Goal: Information Seeking & Learning: Learn about a topic

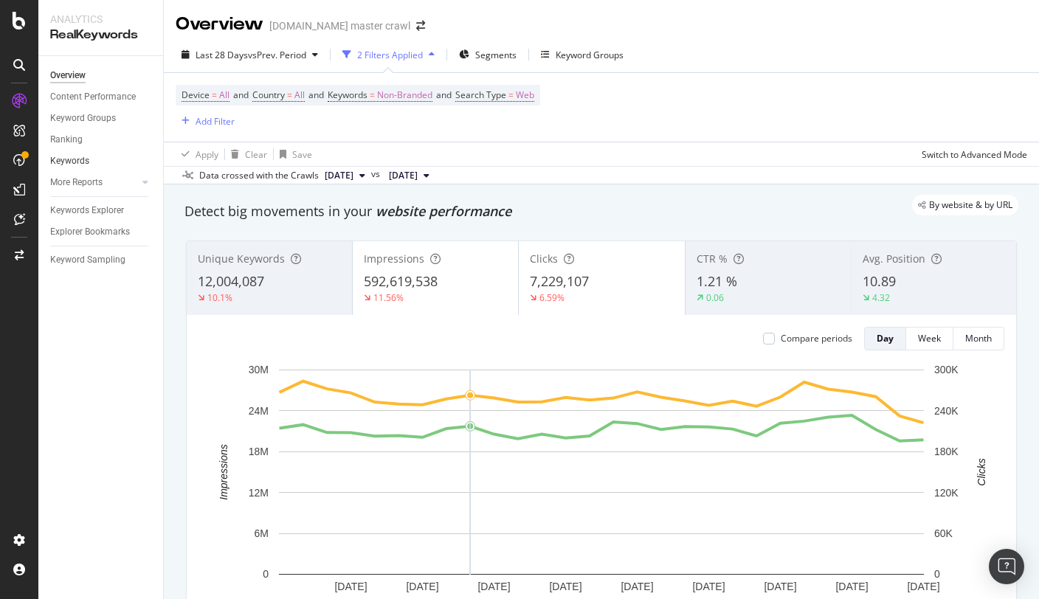
scroll to position [111, 0]
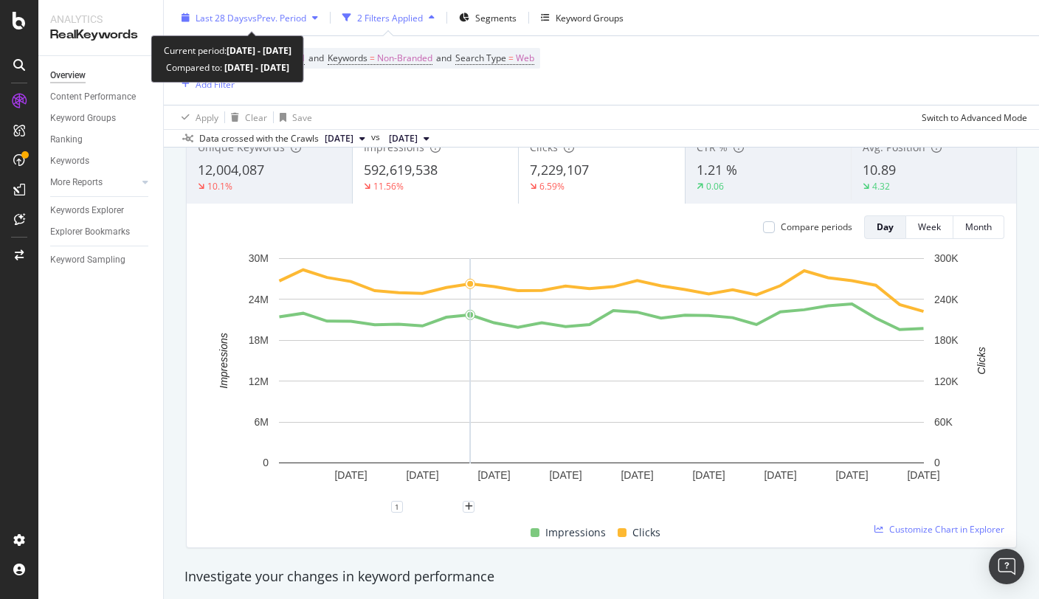
click at [266, 23] on span "vs Prev. Period" at bounding box center [277, 17] width 58 height 13
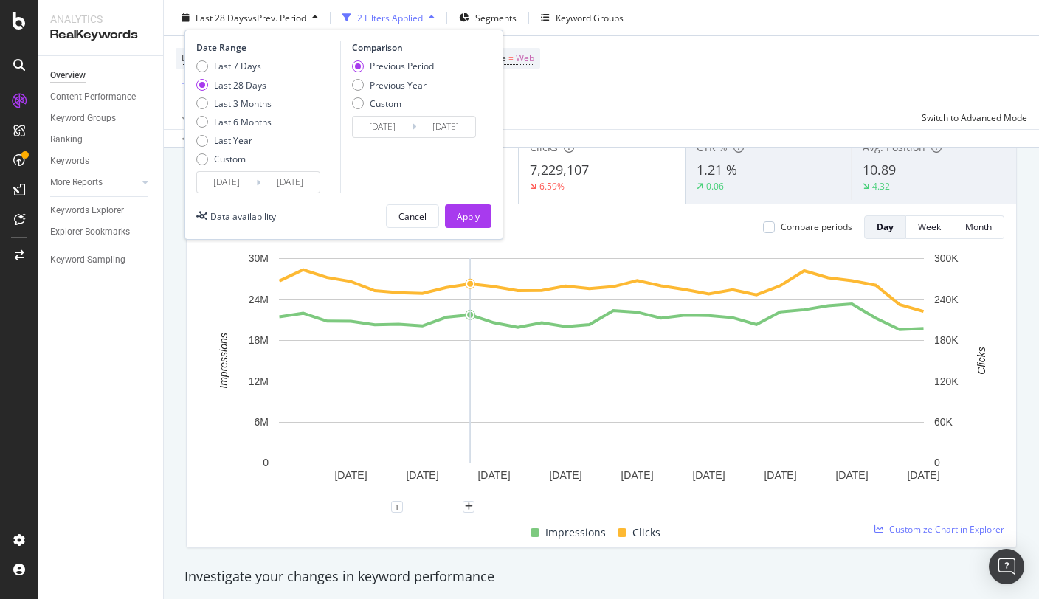
click at [227, 181] on input "[DATE]" at bounding box center [226, 182] width 59 height 21
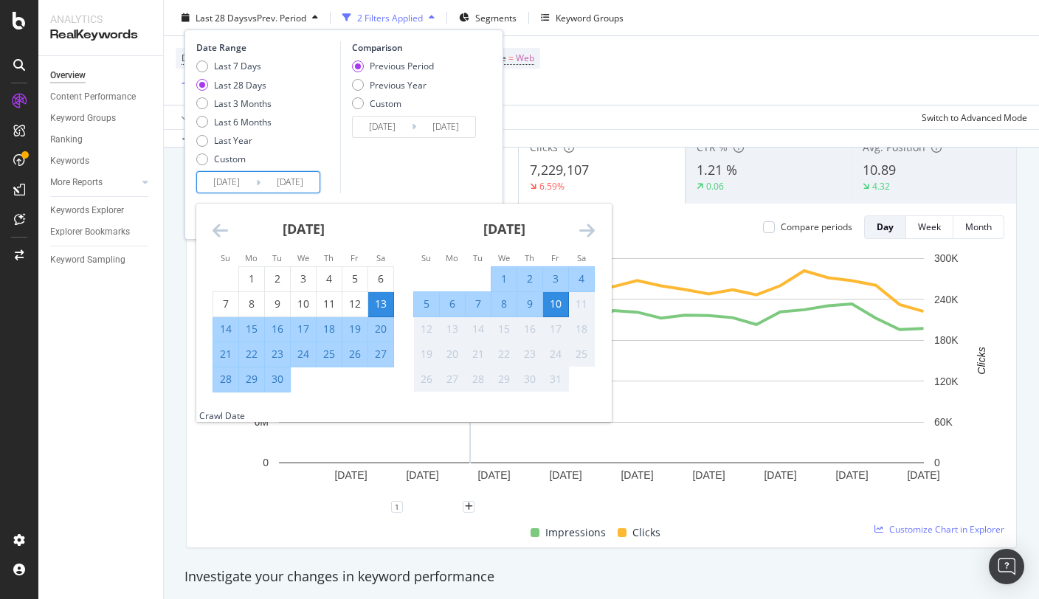
click at [215, 227] on icon "Move backward to switch to the previous month." at bounding box center [219, 230] width 15 height 18
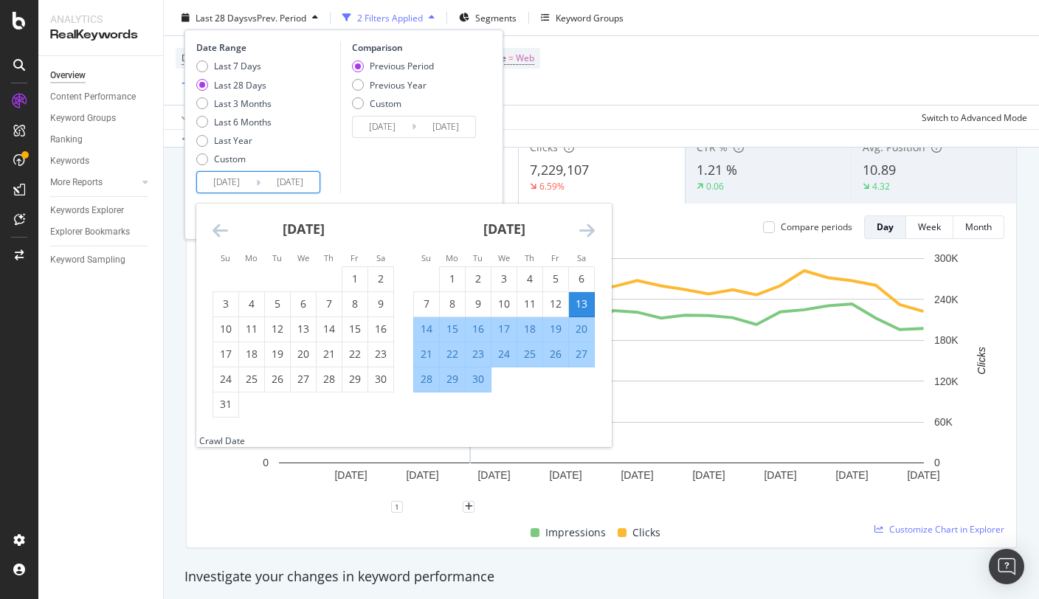
click at [215, 227] on icon "Move backward to switch to the previous month." at bounding box center [219, 230] width 15 height 18
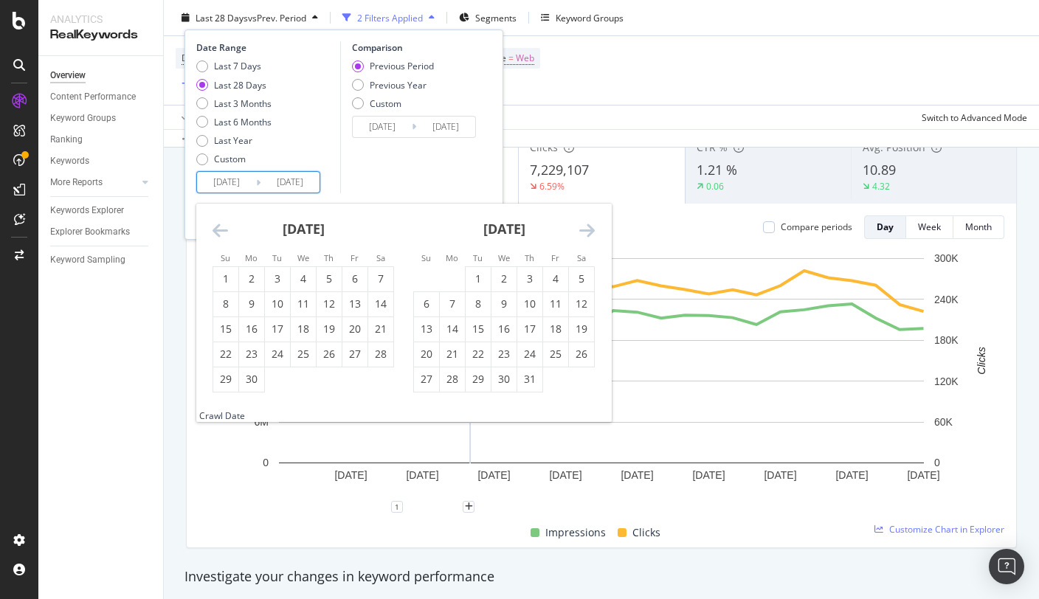
click at [215, 227] on icon "Move backward to switch to the previous month." at bounding box center [219, 230] width 15 height 18
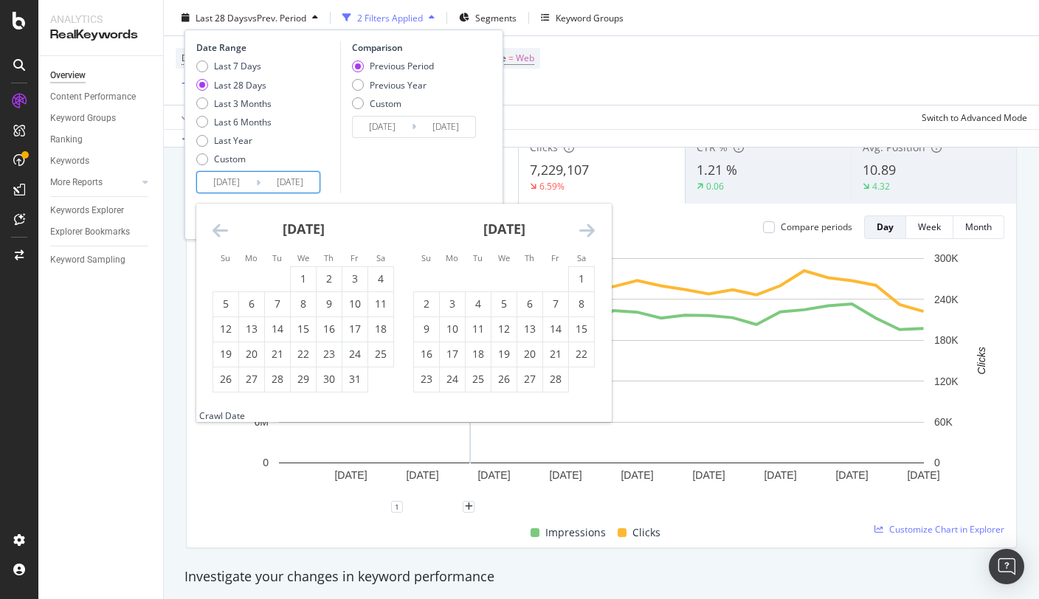
click at [215, 227] on icon "Move backward to switch to the previous month." at bounding box center [219, 230] width 15 height 18
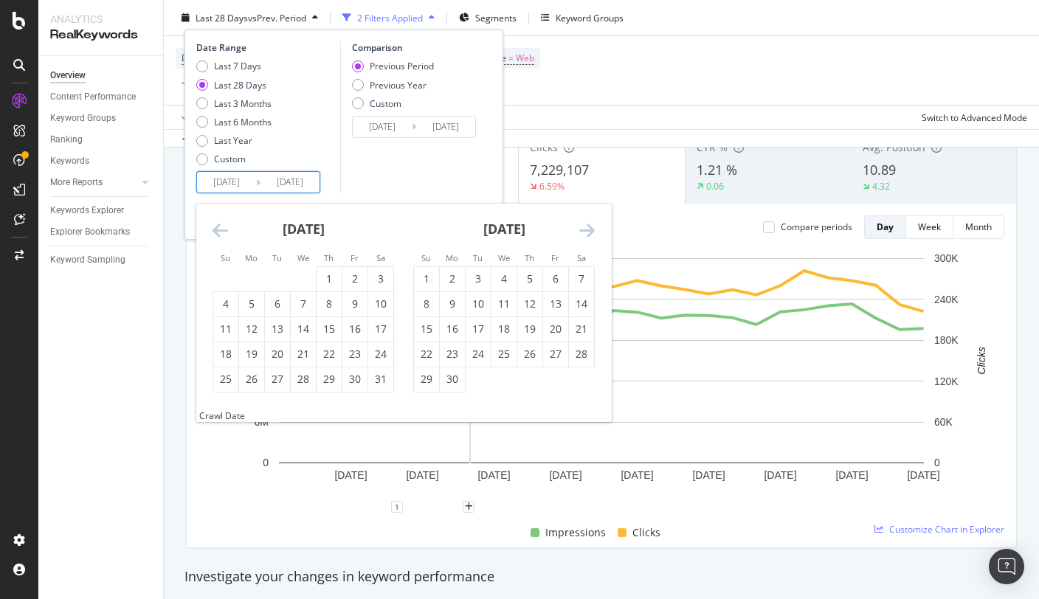
click at [215, 227] on icon "Move backward to switch to the previous month." at bounding box center [219, 230] width 15 height 18
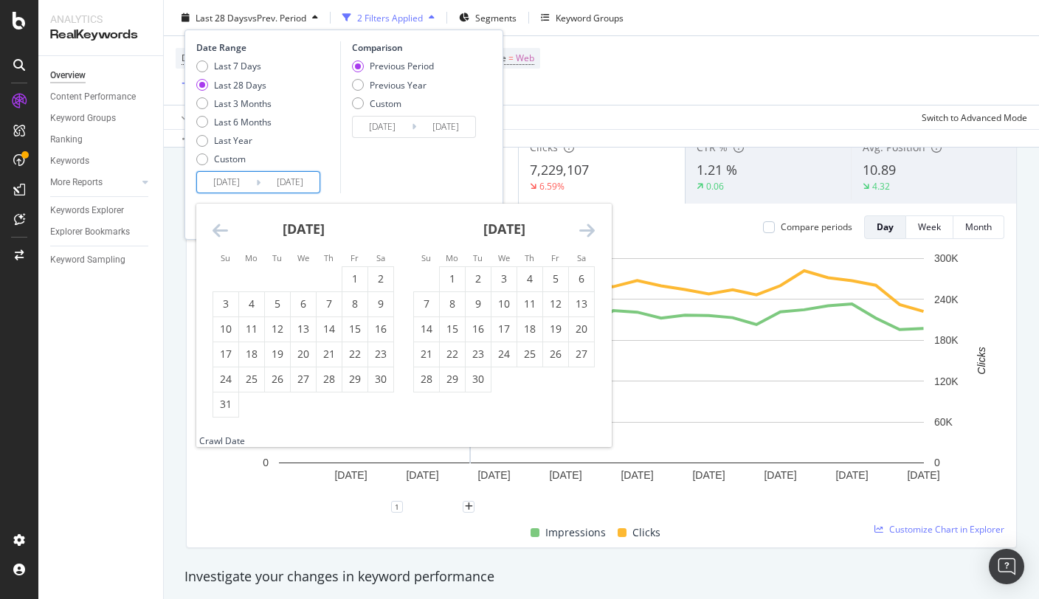
click at [215, 227] on icon "Move backward to switch to the previous month." at bounding box center [219, 230] width 15 height 18
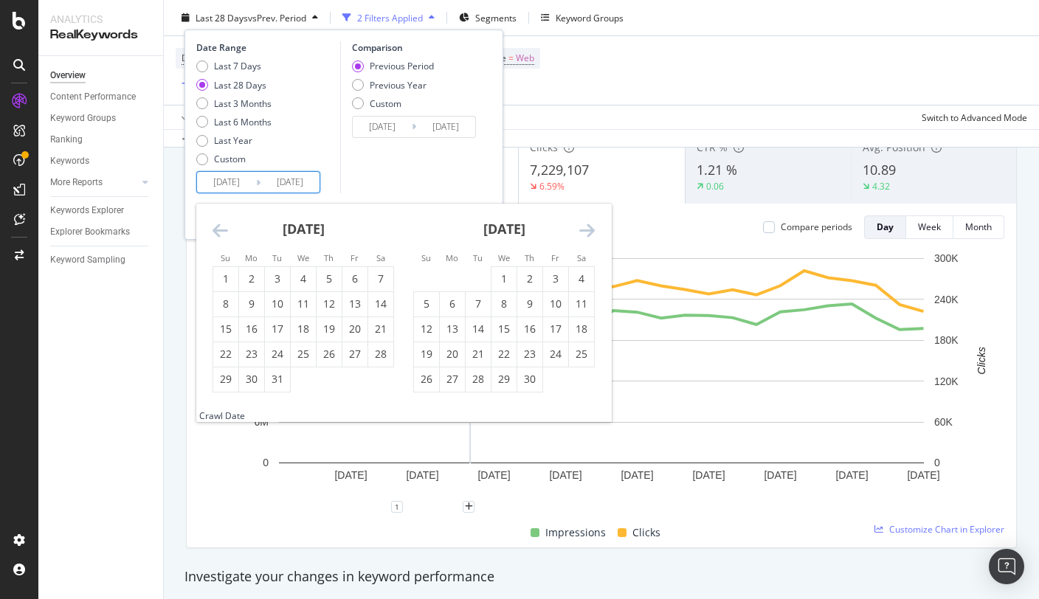
click at [215, 227] on icon "Move backward to switch to the previous month." at bounding box center [219, 230] width 15 height 18
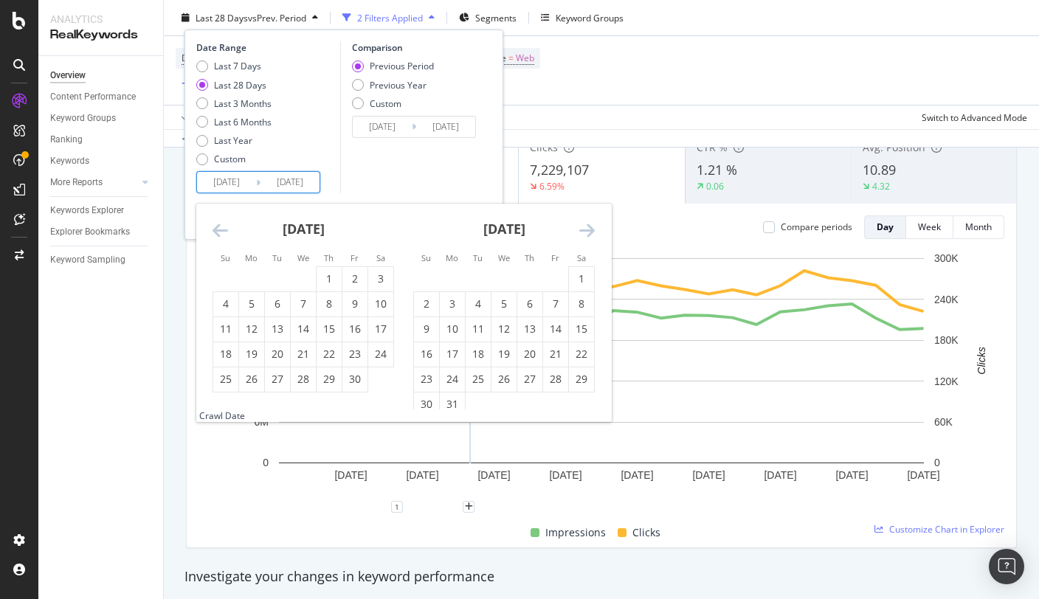
click at [215, 227] on icon "Move backward to switch to the previous month." at bounding box center [219, 230] width 15 height 18
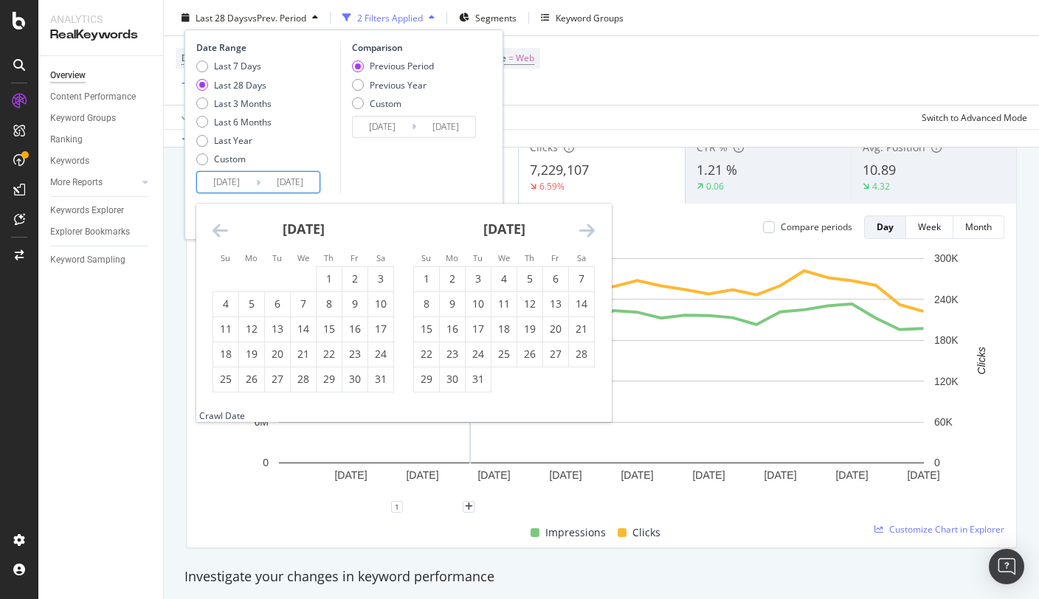
click at [215, 227] on icon "Move backward to switch to the previous month." at bounding box center [219, 230] width 15 height 18
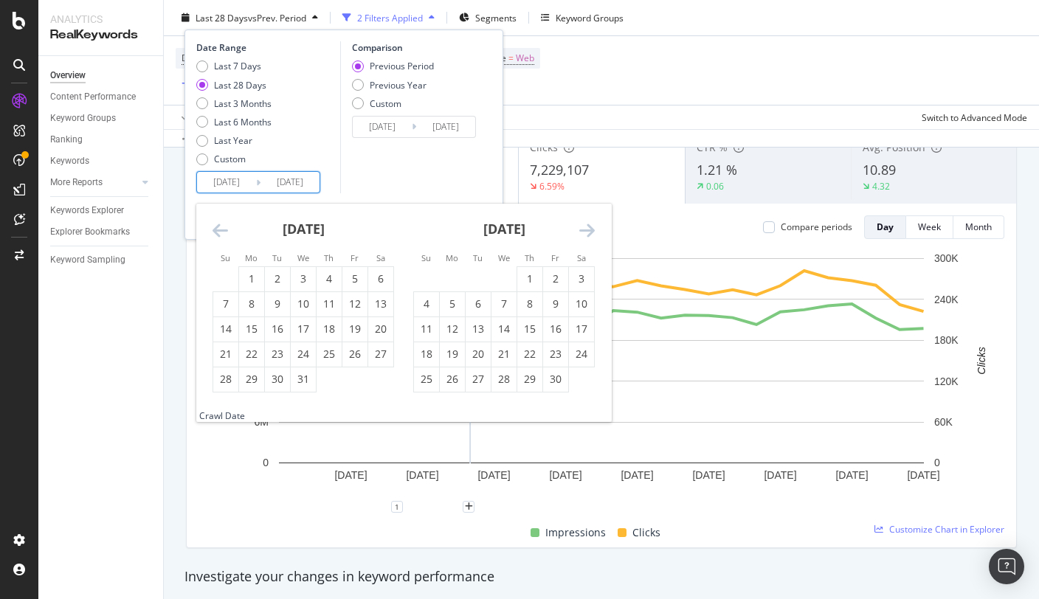
click at [215, 227] on icon "Move backward to switch to the previous month." at bounding box center [219, 230] width 15 height 18
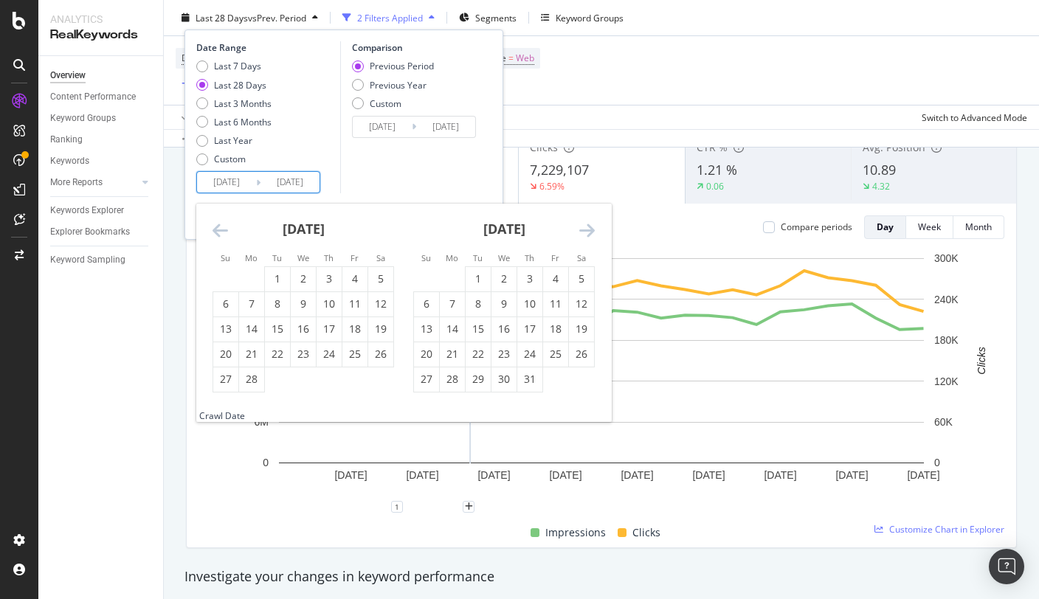
click at [215, 227] on icon "Move backward to switch to the previous month." at bounding box center [219, 230] width 15 height 18
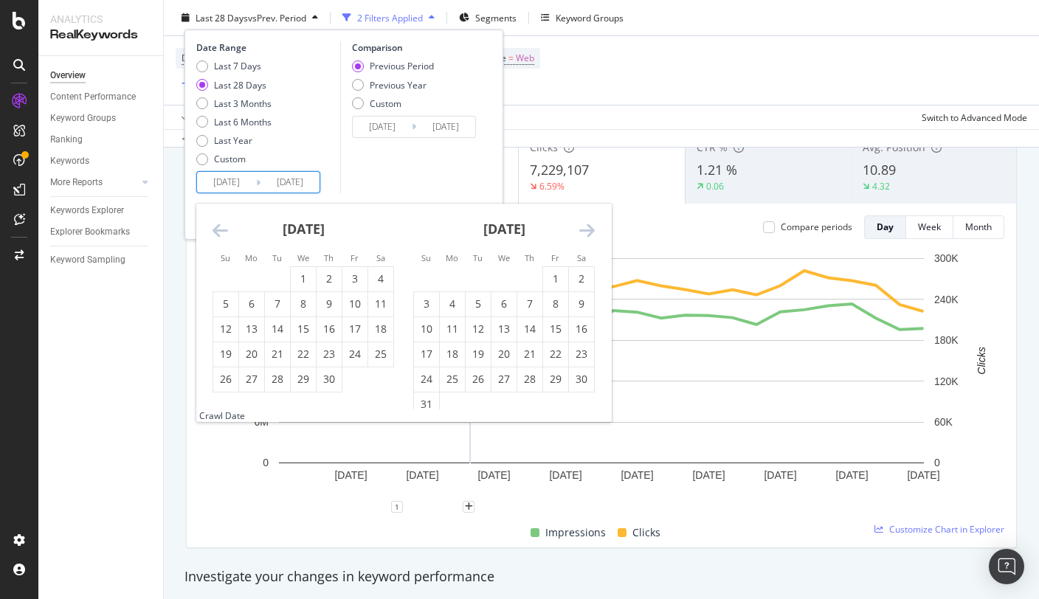
click at [215, 227] on icon "Move backward to switch to the previous month." at bounding box center [219, 230] width 15 height 18
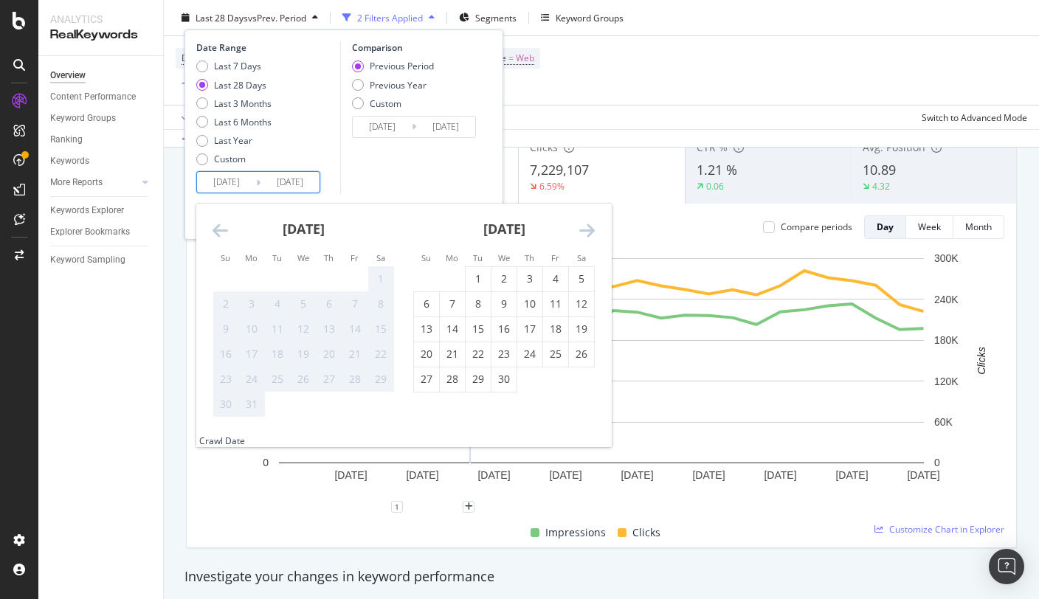
click at [215, 227] on icon "Move backward to switch to the previous month." at bounding box center [219, 230] width 15 height 18
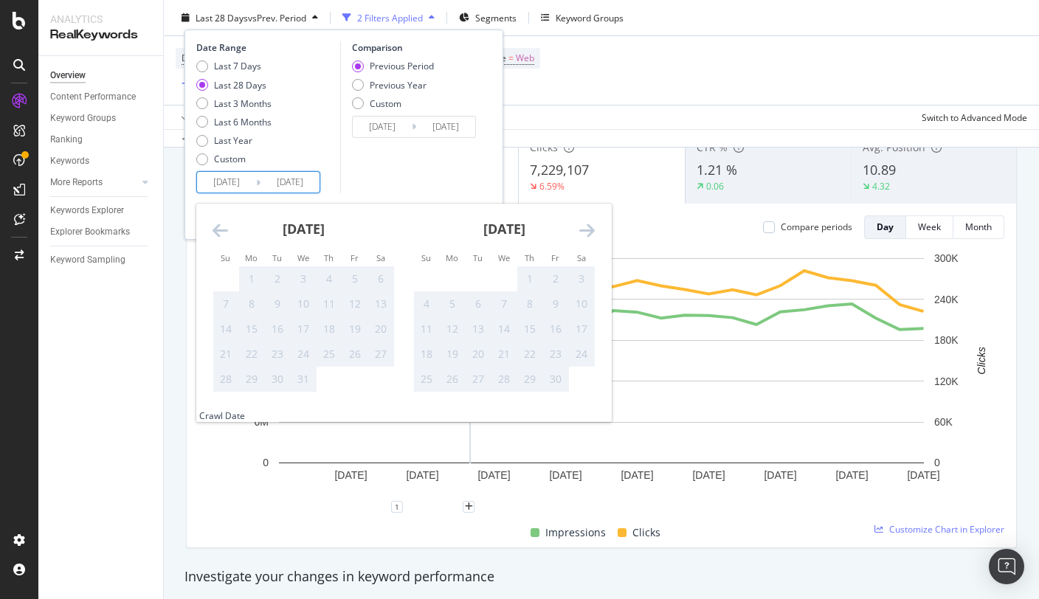
click at [215, 227] on icon "Move backward to switch to the previous month." at bounding box center [219, 230] width 15 height 18
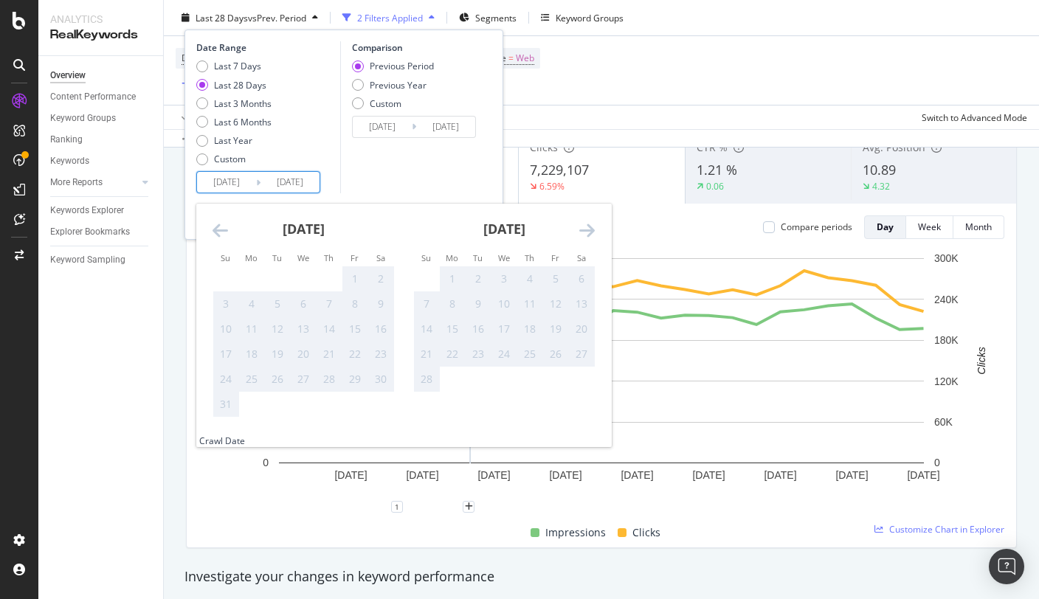
click at [215, 227] on icon "Move backward to switch to the previous month." at bounding box center [219, 230] width 15 height 18
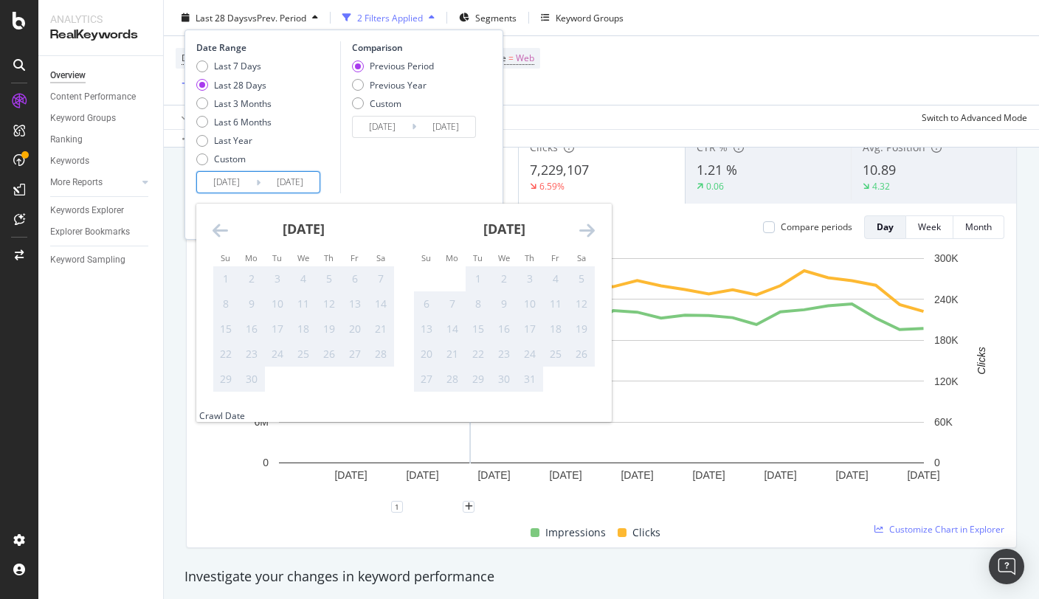
click at [587, 241] on div "[DATE]" at bounding box center [504, 235] width 182 height 63
click at [587, 232] on icon "Move forward to switch to the next month." at bounding box center [586, 230] width 15 height 18
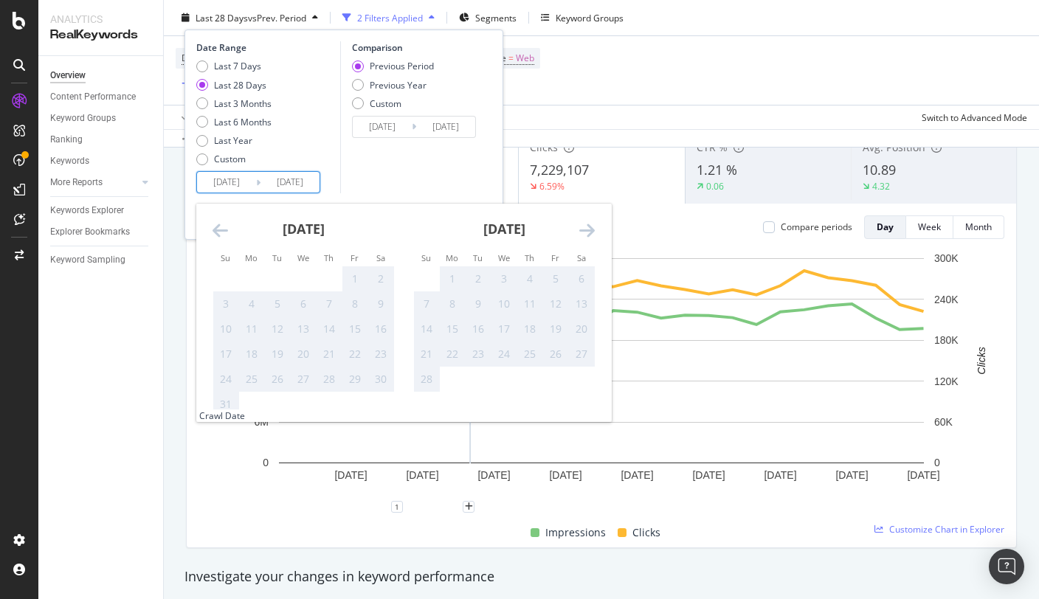
click at [587, 232] on icon "Move forward to switch to the next month." at bounding box center [586, 230] width 15 height 18
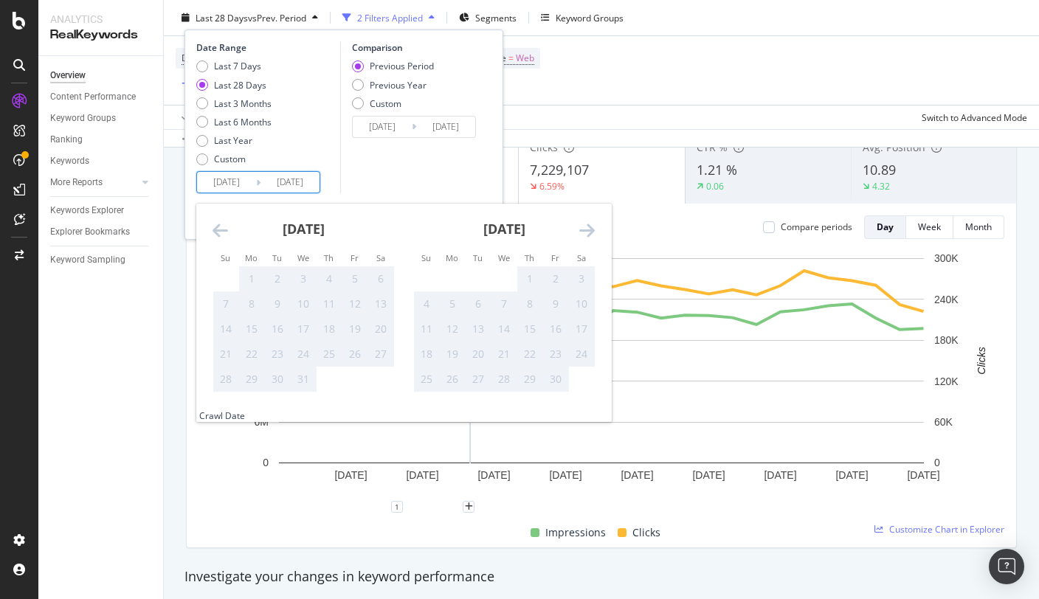
click at [587, 232] on icon "Move forward to switch to the next month." at bounding box center [586, 230] width 15 height 18
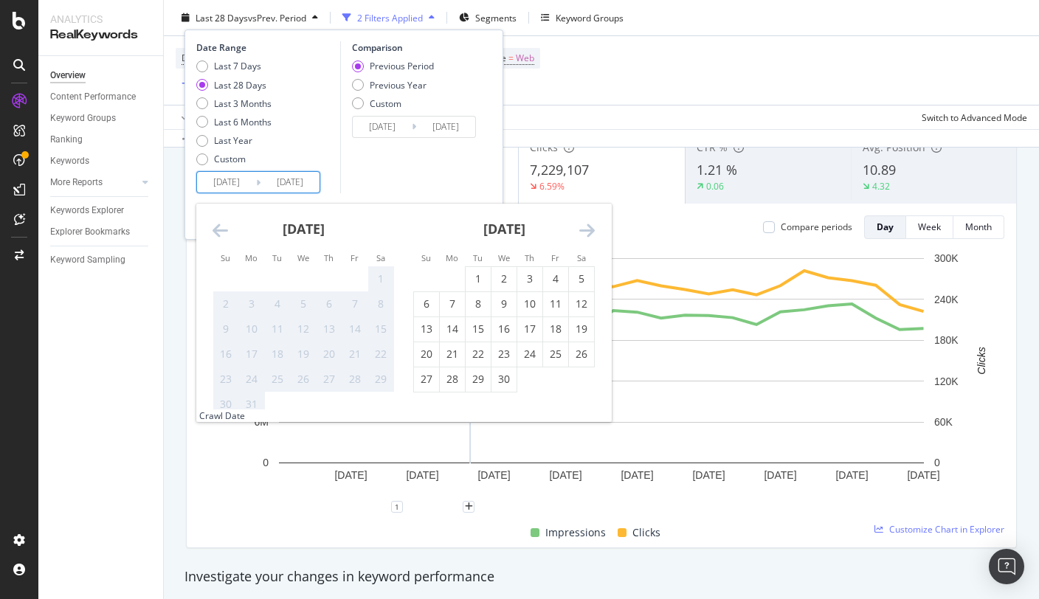
click at [587, 232] on icon "Move forward to switch to the next month." at bounding box center [586, 230] width 15 height 18
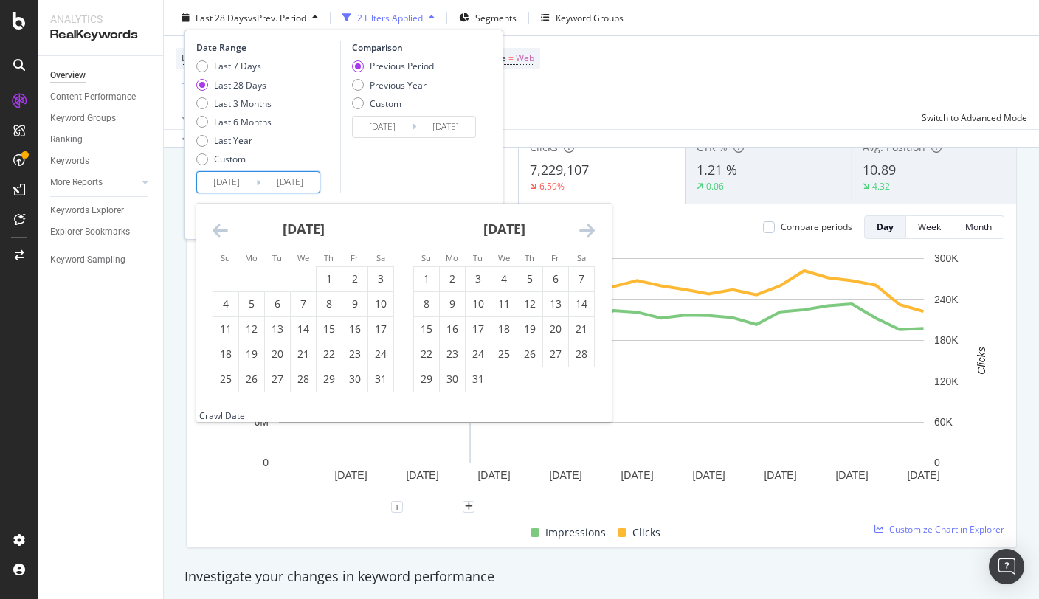
click at [216, 226] on icon "Move backward to switch to the previous month." at bounding box center [219, 230] width 15 height 18
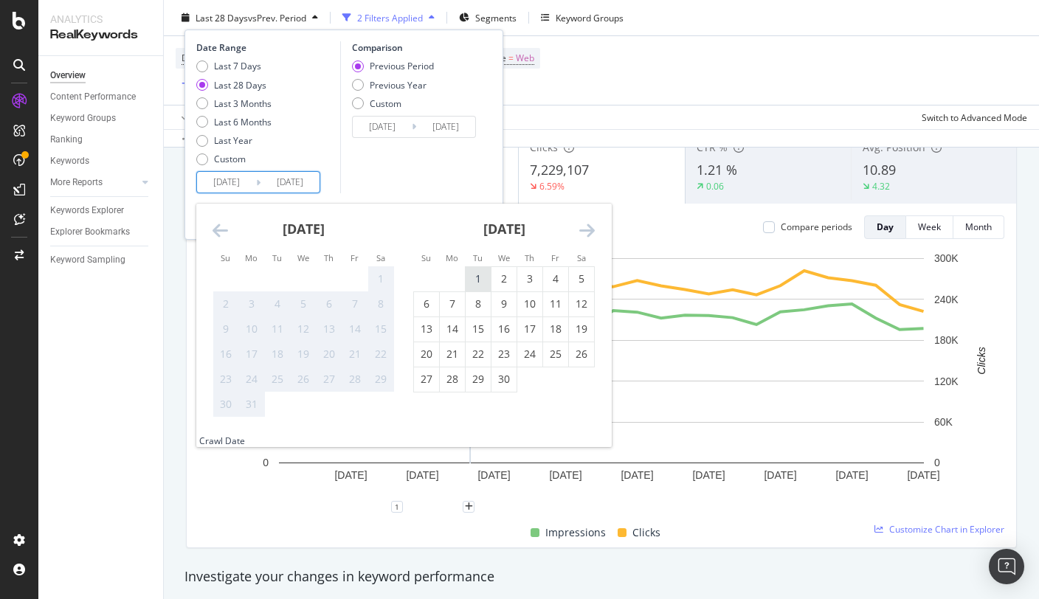
click at [477, 278] on div "1" at bounding box center [478, 279] width 25 height 15
type input "[DATE]"
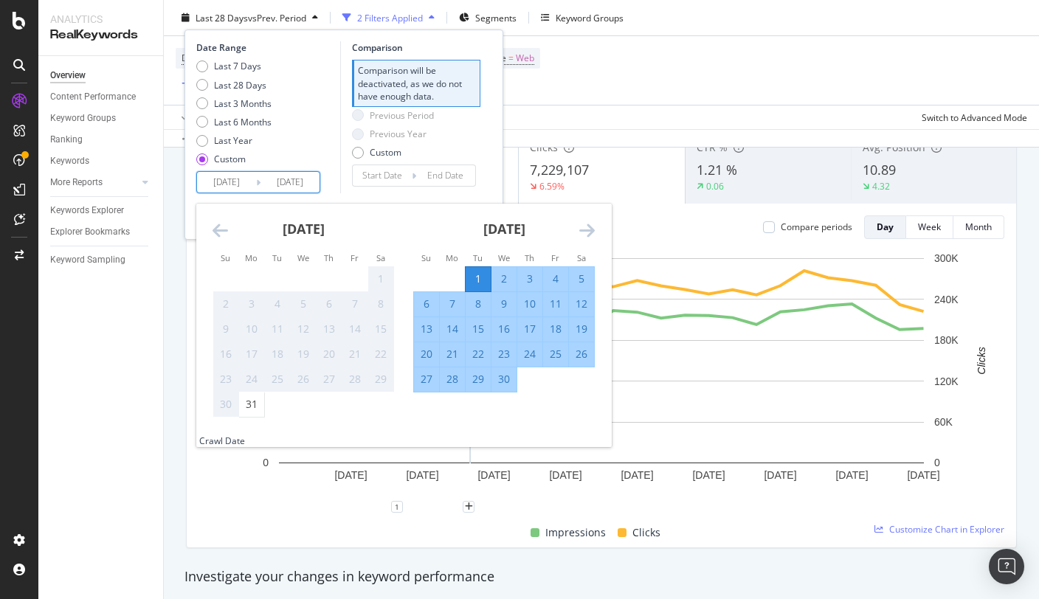
click at [304, 172] on input "[DATE]" at bounding box center [289, 182] width 59 height 21
click at [488, 151] on div "Date Range Last 7 Days Last 28 Days Last 3 Months Last 6 Months Last Year Custo…" at bounding box center [343, 117] width 295 height 152
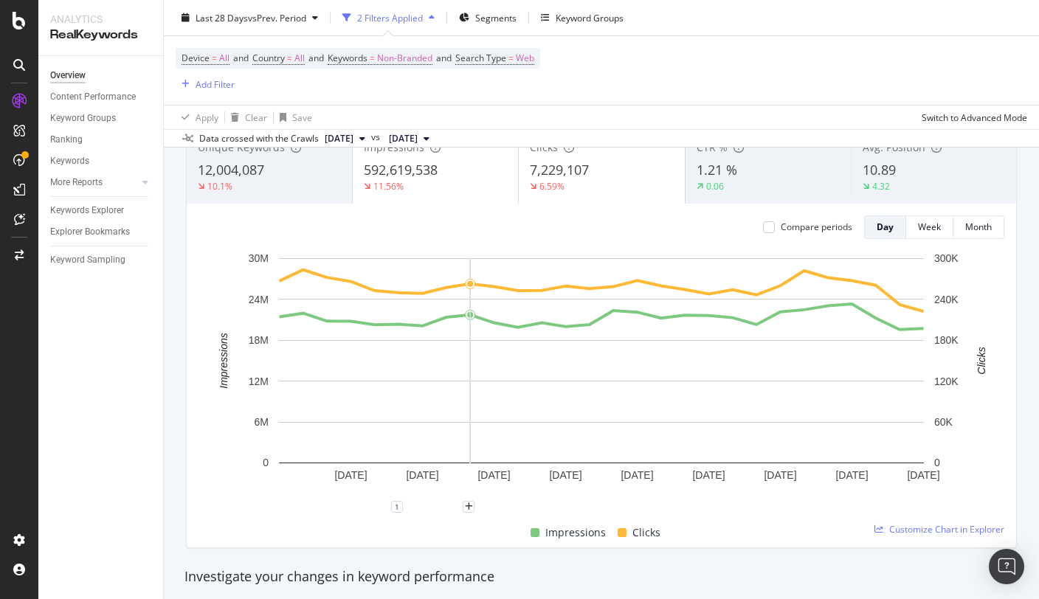
click at [572, 114] on div "Apply Clear Save Switch to Advanced Mode" at bounding box center [601, 117] width 875 height 24
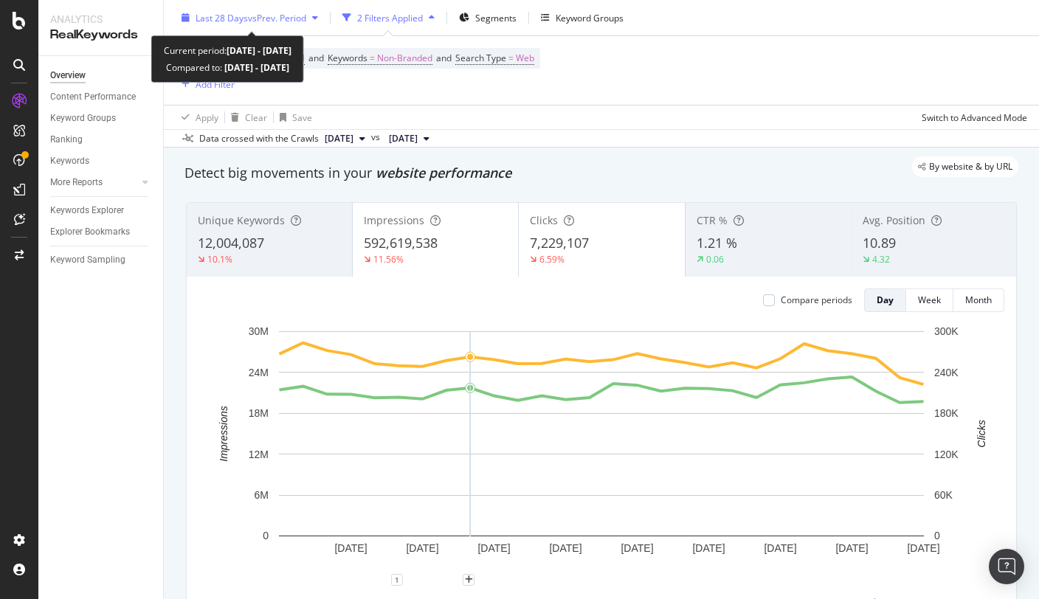
scroll to position [44, 0]
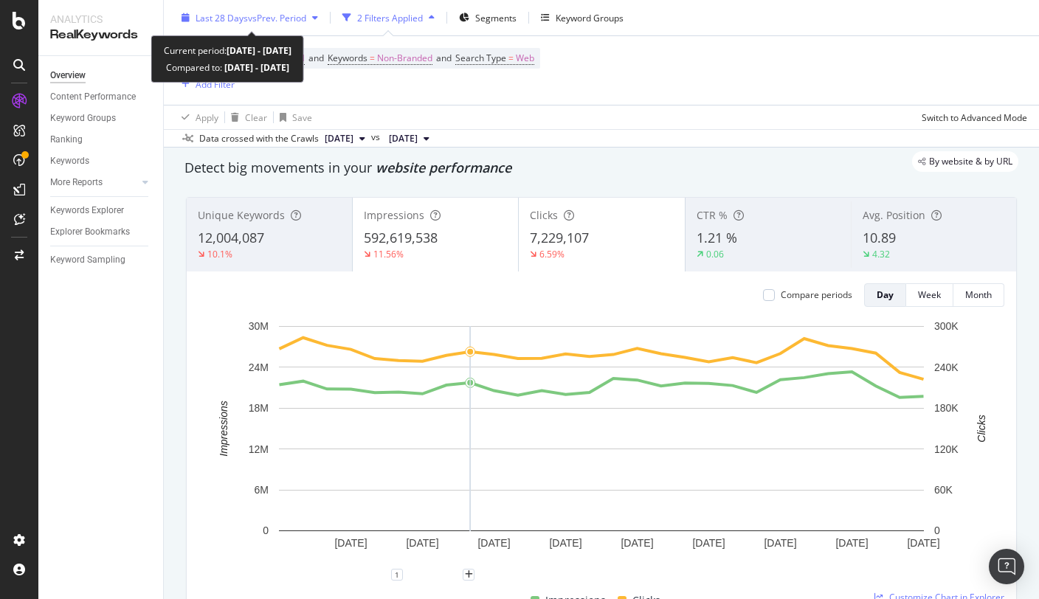
click at [238, 24] on div "Last 28 Days vs Prev. Period" at bounding box center [250, 18] width 148 height 22
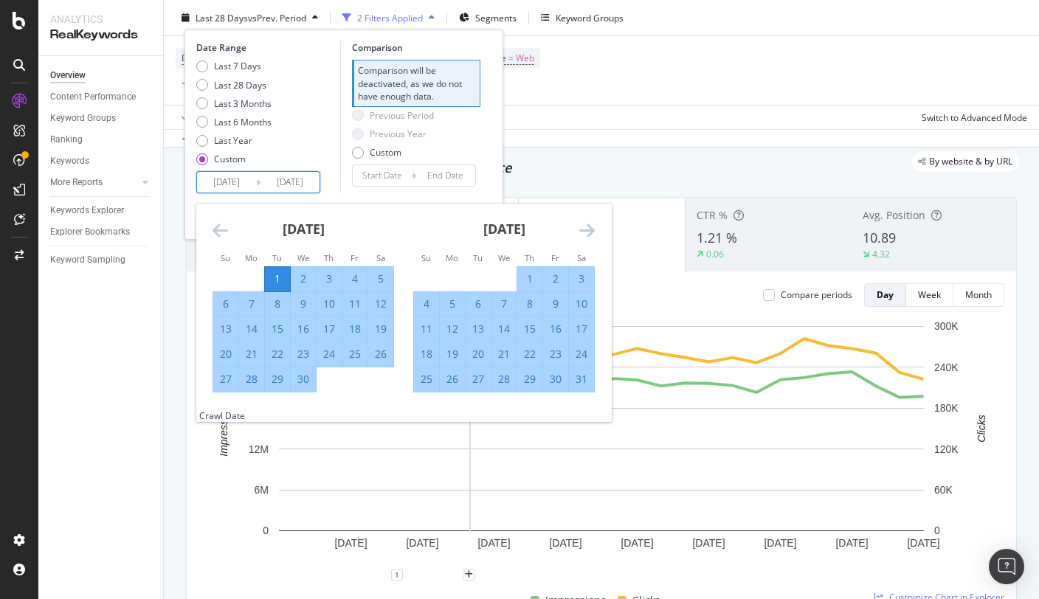
click at [220, 224] on icon "Move backward to switch to the previous month." at bounding box center [219, 230] width 15 height 18
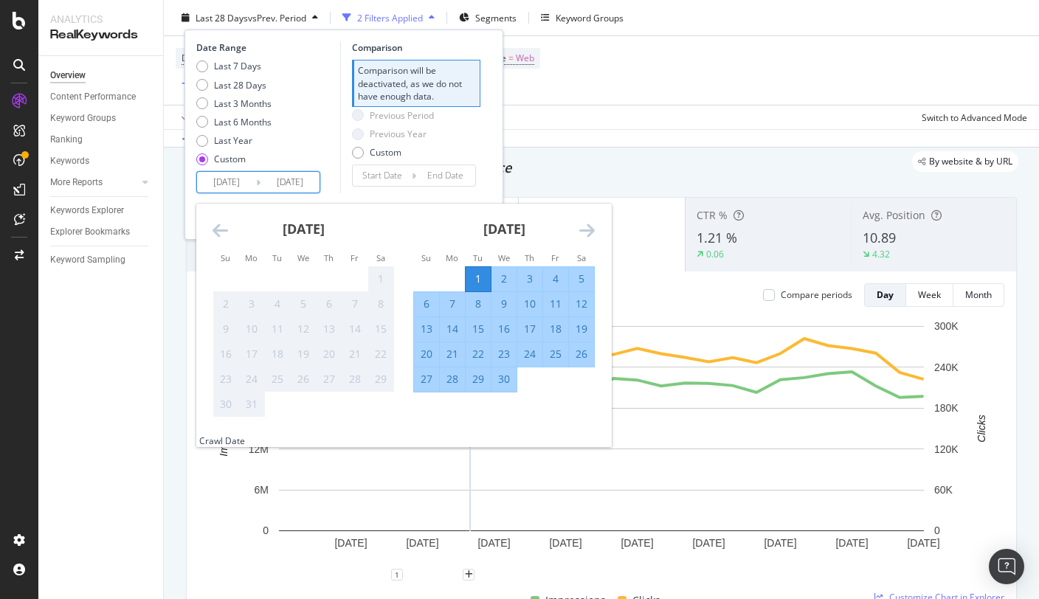
click at [220, 224] on icon "Move backward to switch to the previous month." at bounding box center [219, 230] width 15 height 18
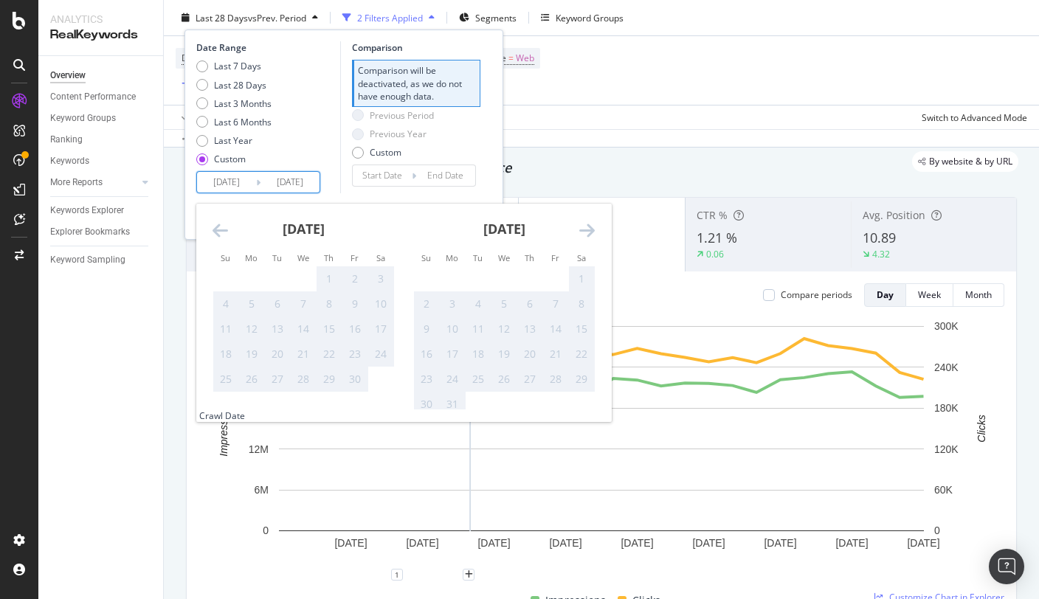
click at [220, 224] on icon "Move backward to switch to the previous month." at bounding box center [219, 230] width 15 height 18
click at [585, 227] on icon "Move forward to switch to the next month." at bounding box center [586, 230] width 15 height 18
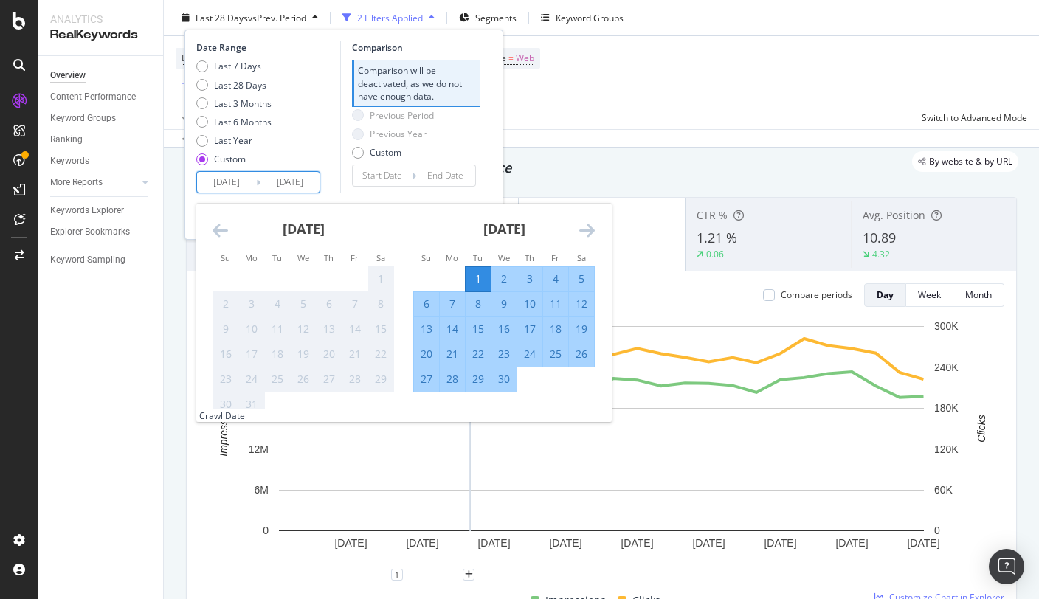
click at [478, 282] on div "1" at bounding box center [478, 279] width 25 height 15
click at [586, 234] on icon "Move forward to switch to the next month." at bounding box center [586, 230] width 15 height 18
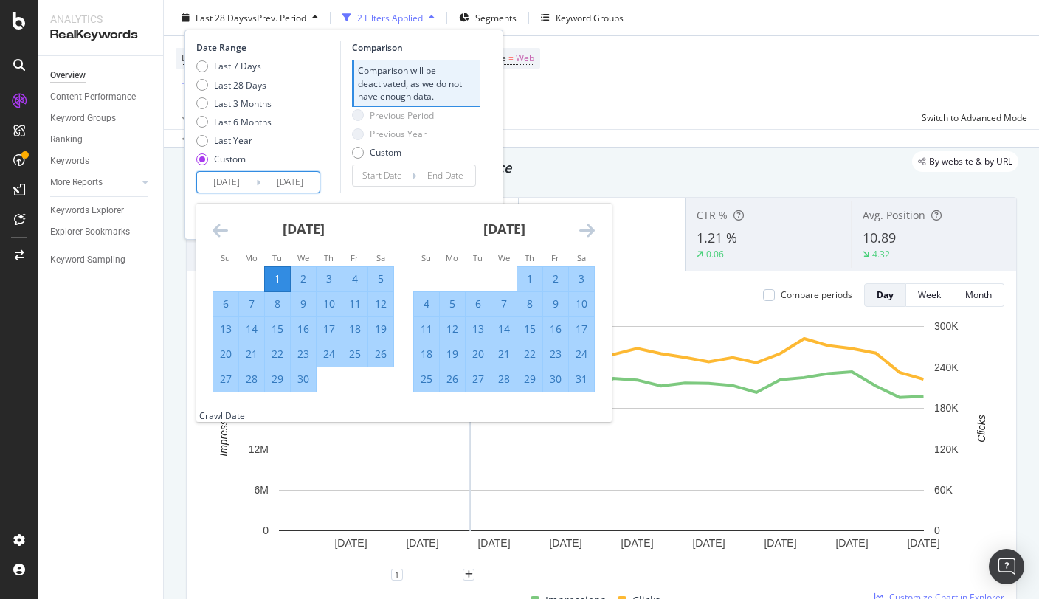
click at [586, 234] on icon "Move forward to switch to the next month." at bounding box center [586, 230] width 15 height 18
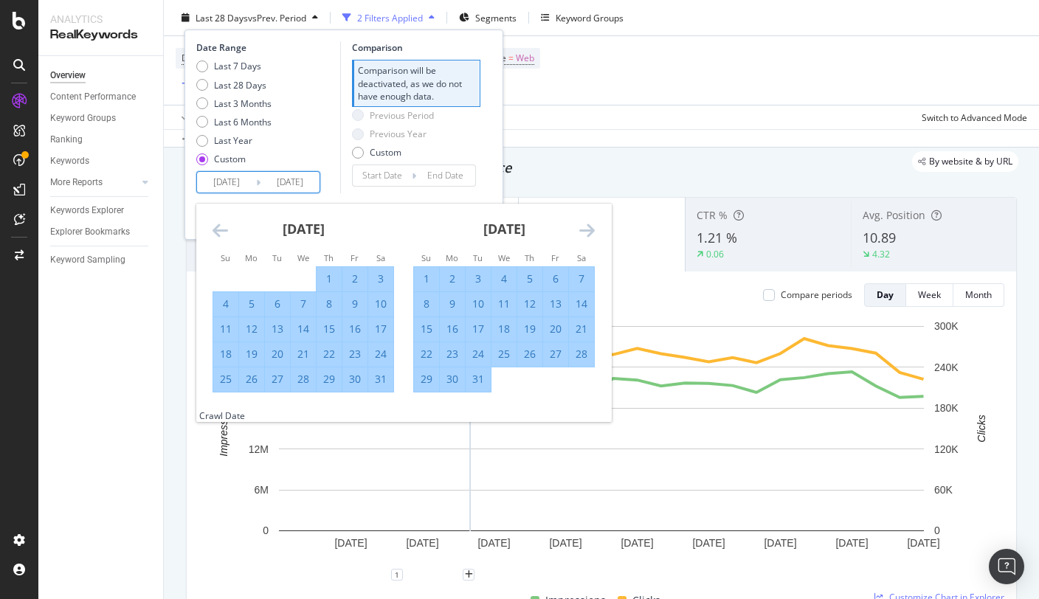
click at [586, 234] on icon "Move forward to switch to the next month." at bounding box center [586, 230] width 15 height 18
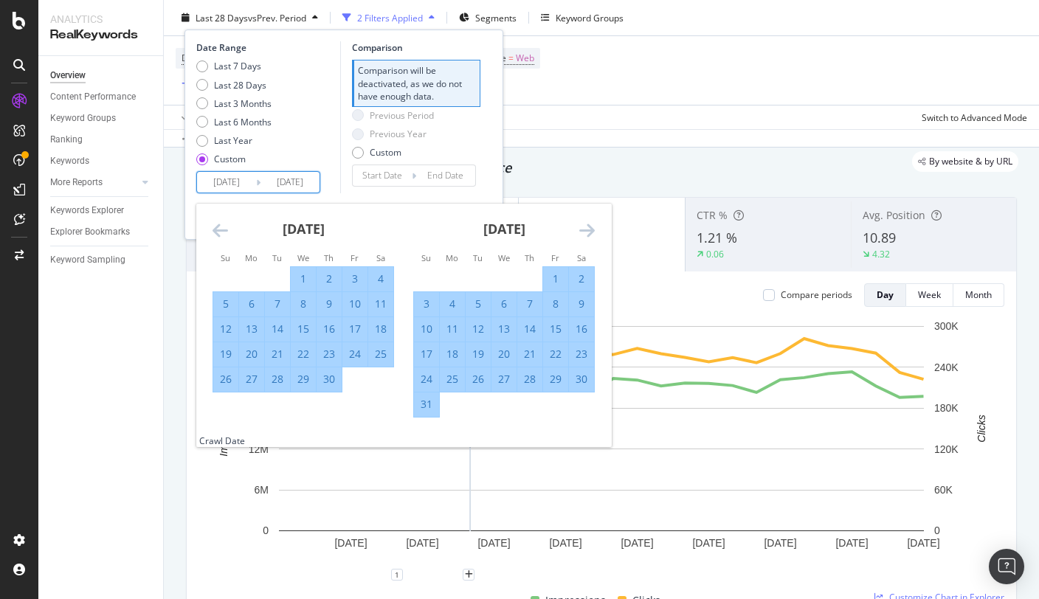
click at [586, 234] on icon "Move forward to switch to the next month." at bounding box center [586, 230] width 15 height 18
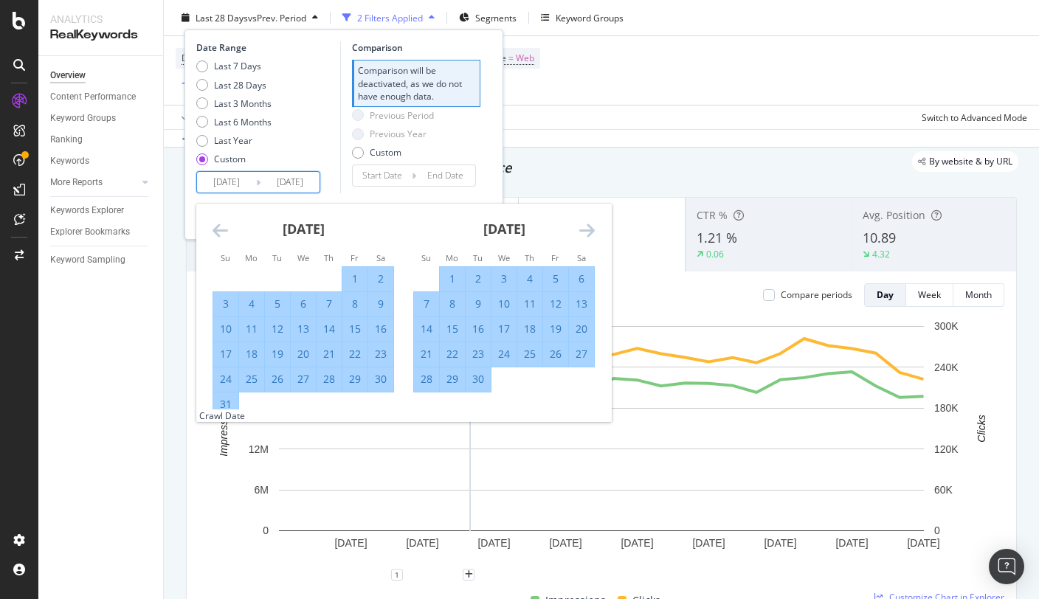
click at [586, 234] on icon "Move forward to switch to the next month." at bounding box center [586, 230] width 15 height 18
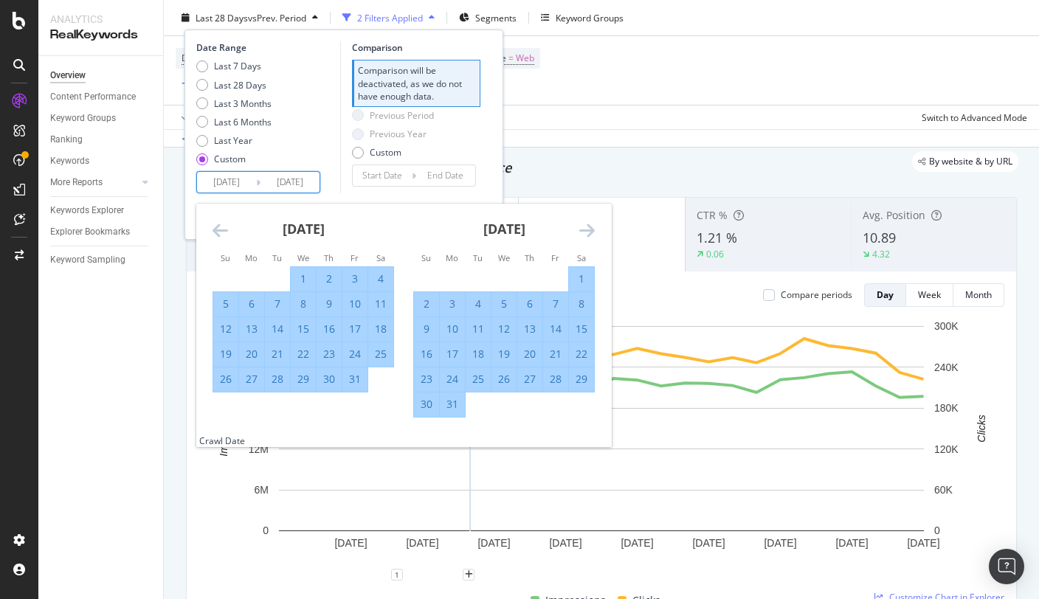
click at [586, 234] on icon "Move forward to switch to the next month." at bounding box center [586, 230] width 15 height 18
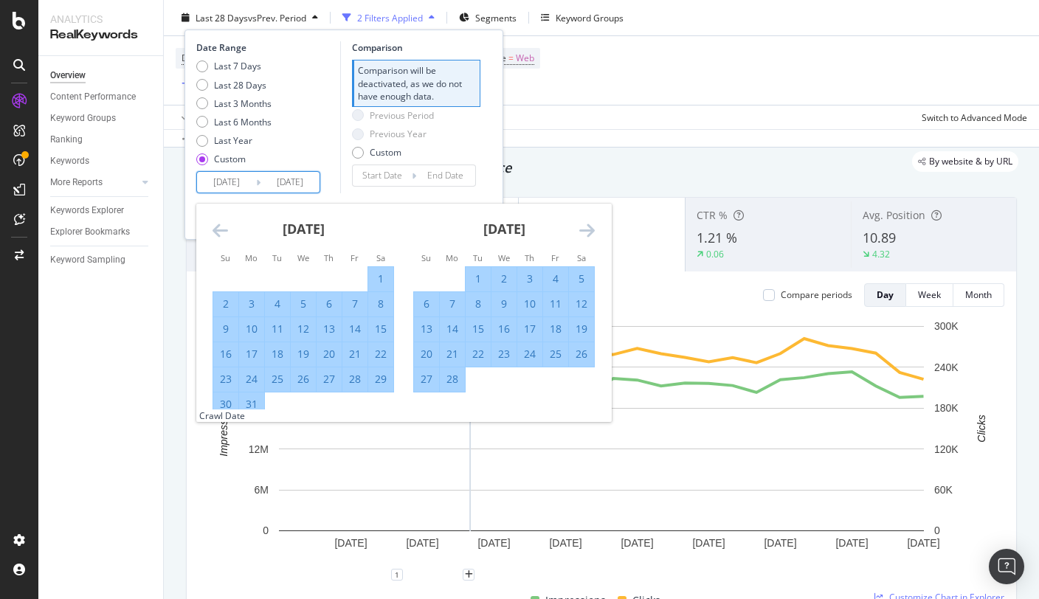
click at [586, 234] on icon "Move forward to switch to the next month." at bounding box center [586, 230] width 15 height 18
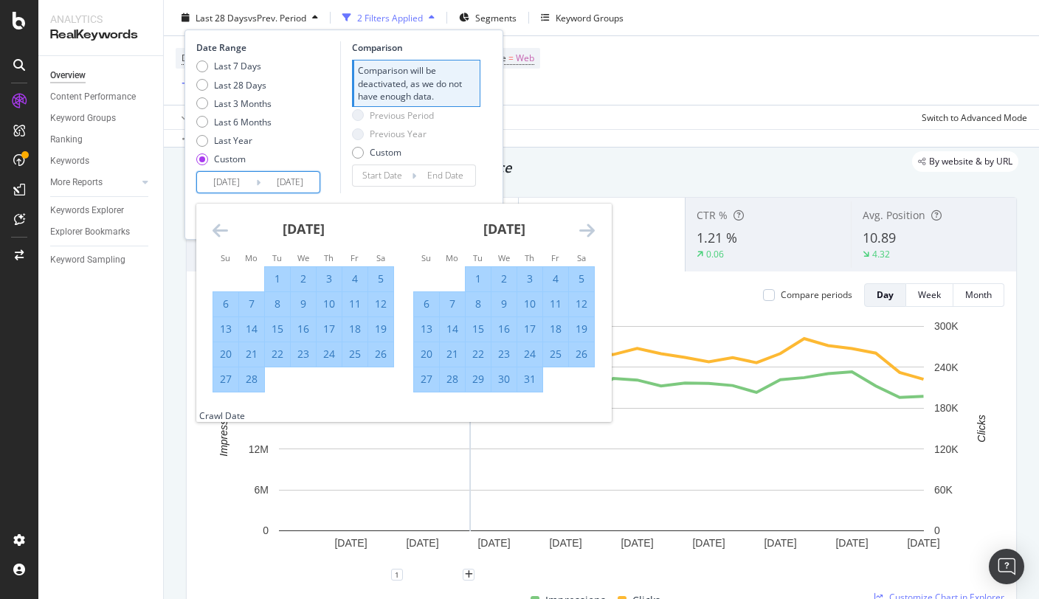
click at [586, 234] on icon "Move forward to switch to the next month." at bounding box center [586, 230] width 15 height 18
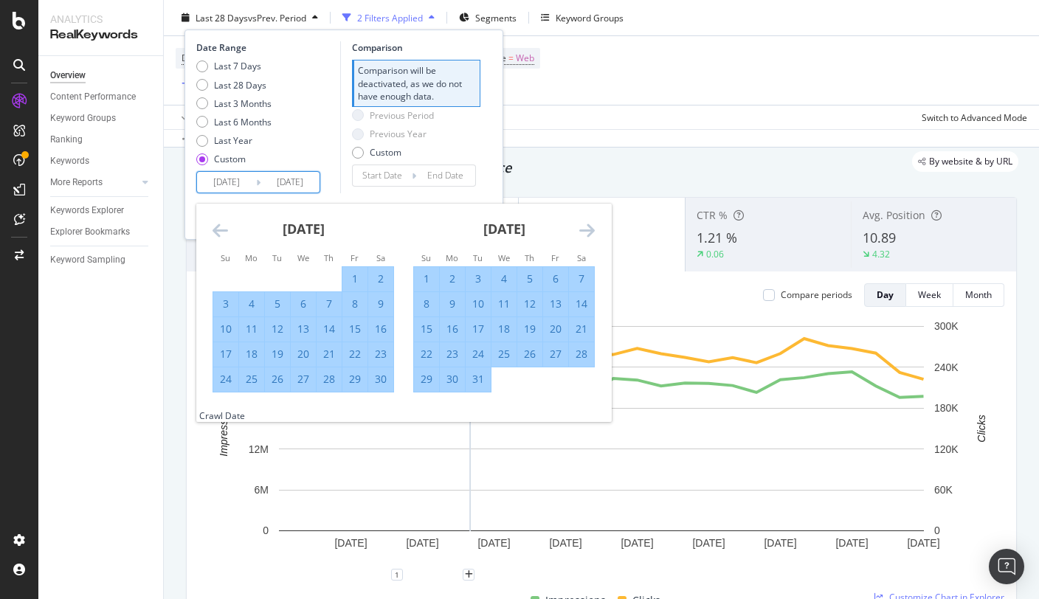
click at [586, 234] on icon "Move forward to switch to the next month." at bounding box center [586, 230] width 15 height 18
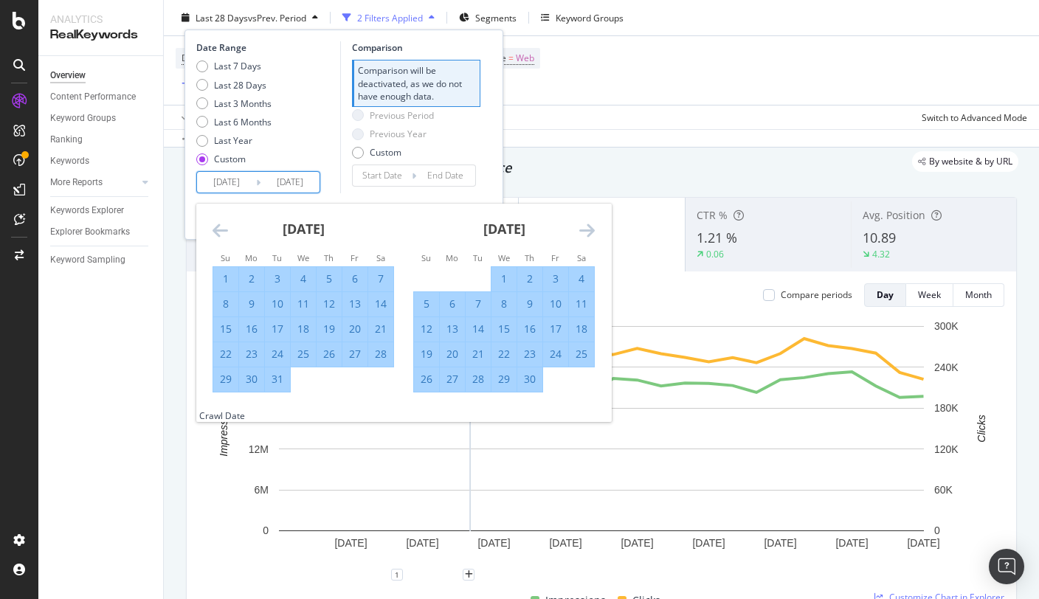
click at [586, 234] on icon "Move forward to switch to the next month." at bounding box center [586, 230] width 15 height 18
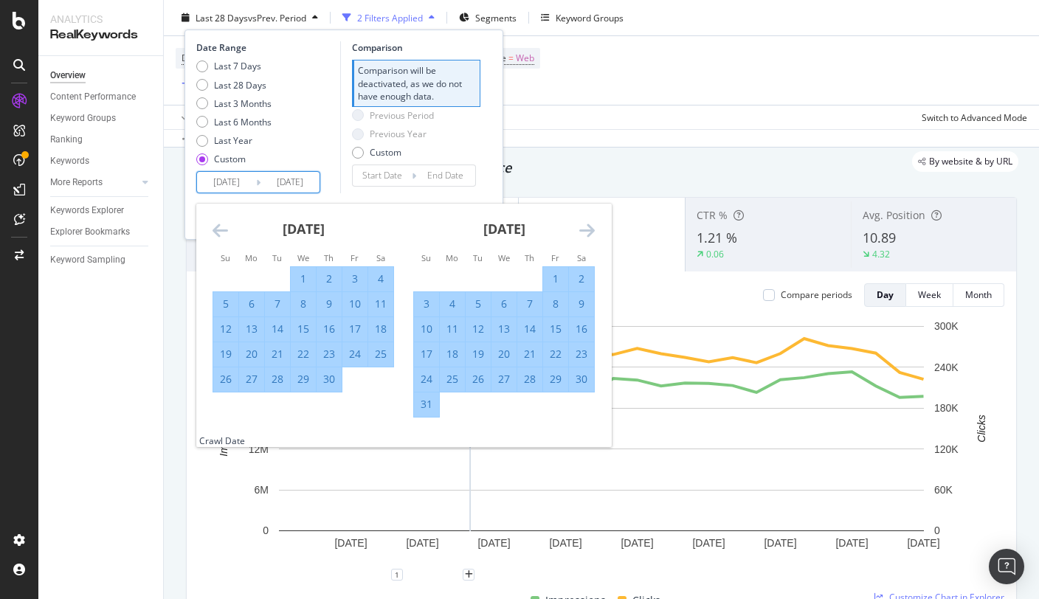
click at [586, 234] on icon "Move forward to switch to the next month." at bounding box center [586, 230] width 15 height 18
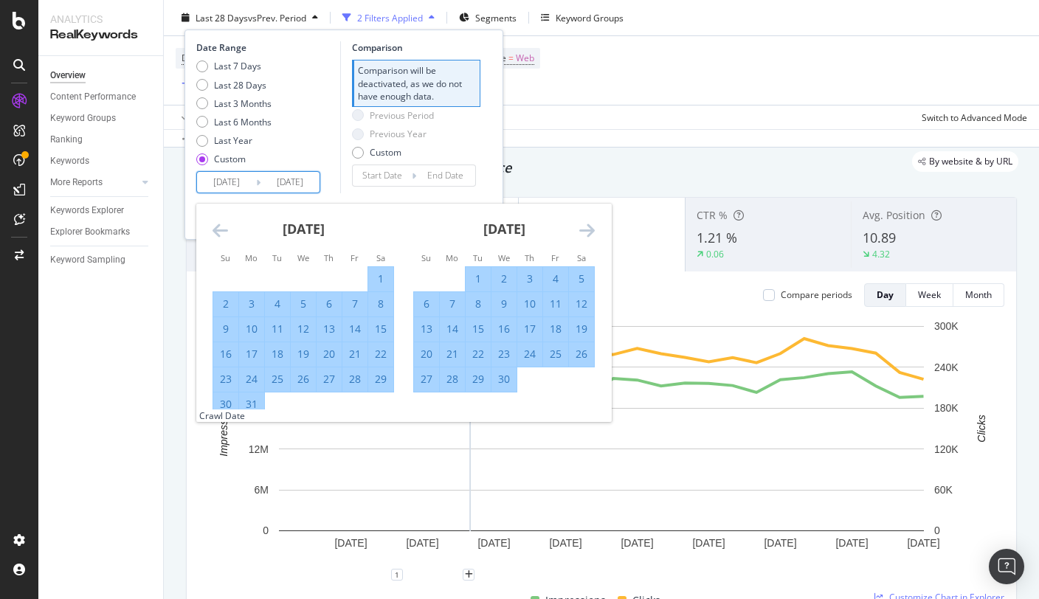
click at [586, 234] on icon "Move forward to switch to the next month." at bounding box center [586, 230] width 15 height 18
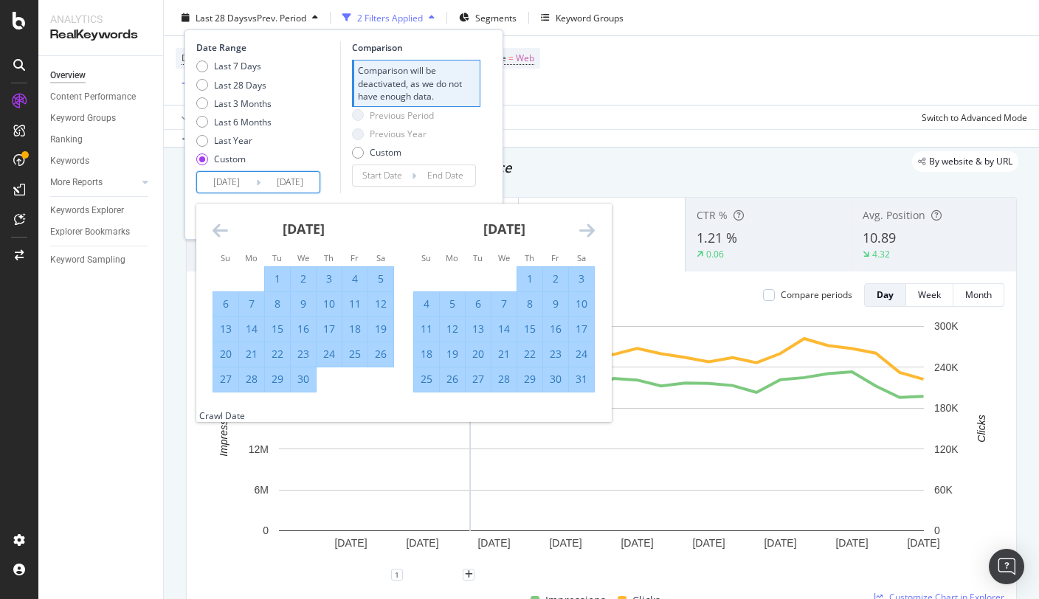
click at [586, 234] on icon "Move forward to switch to the next month." at bounding box center [586, 230] width 15 height 18
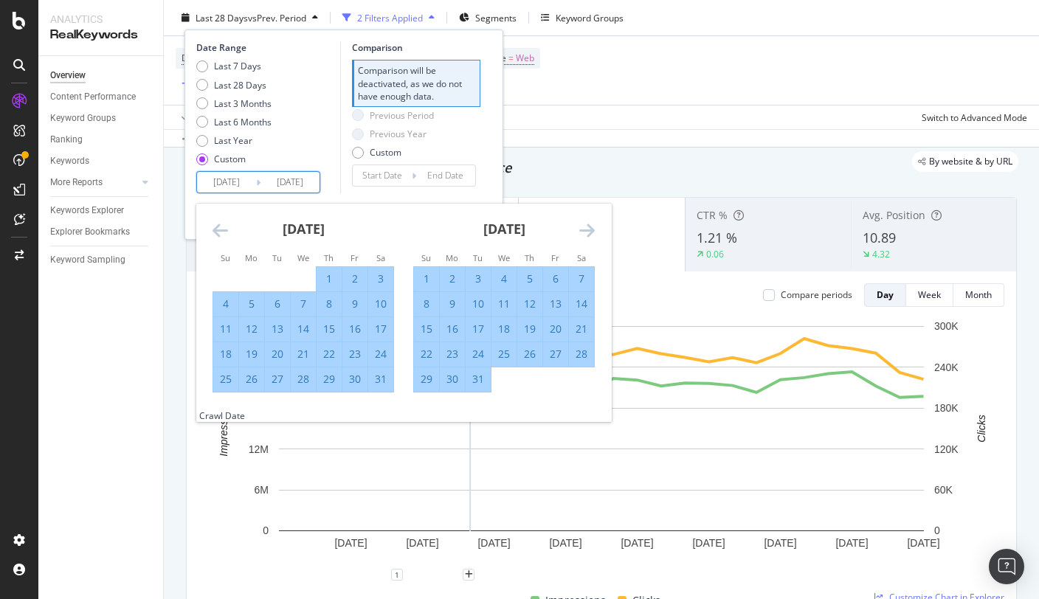
click at [586, 234] on icon "Move forward to switch to the next month." at bounding box center [586, 230] width 15 height 18
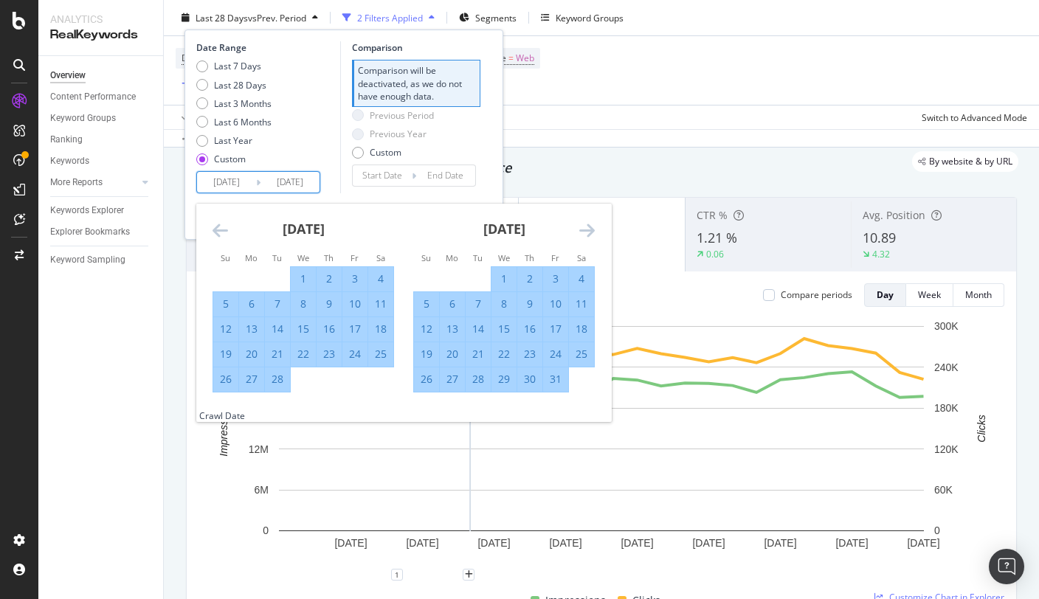
click at [586, 234] on icon "Move forward to switch to the next month." at bounding box center [586, 230] width 15 height 18
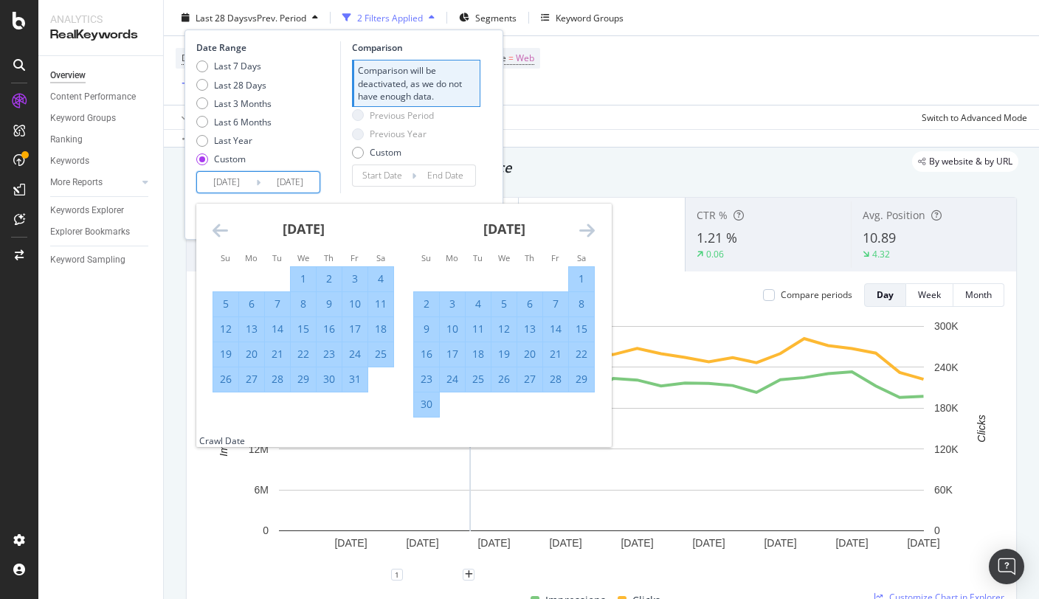
click at [586, 234] on icon "Move forward to switch to the next month." at bounding box center [586, 230] width 15 height 18
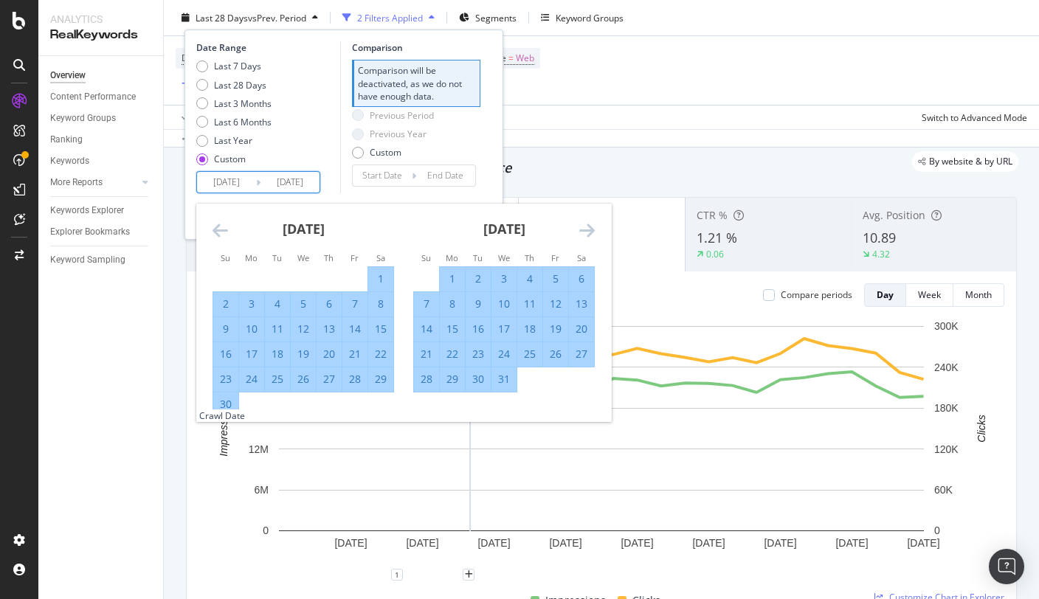
click at [586, 234] on icon "Move forward to switch to the next month." at bounding box center [586, 230] width 15 height 18
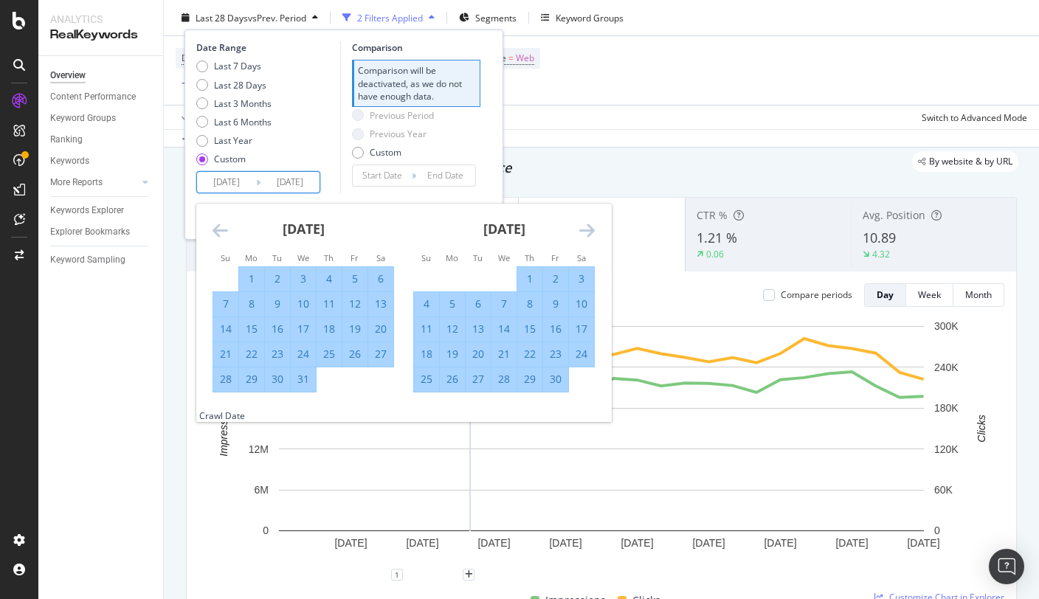
click at [586, 234] on icon "Move forward to switch to the next month." at bounding box center [586, 230] width 15 height 18
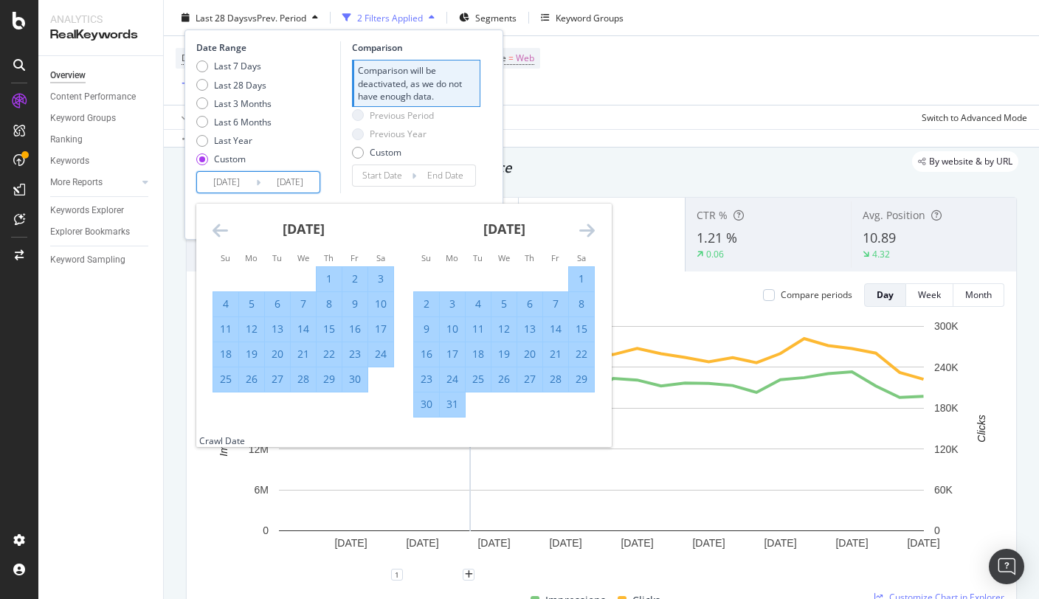
click at [586, 234] on icon "Move forward to switch to the next month." at bounding box center [586, 230] width 15 height 18
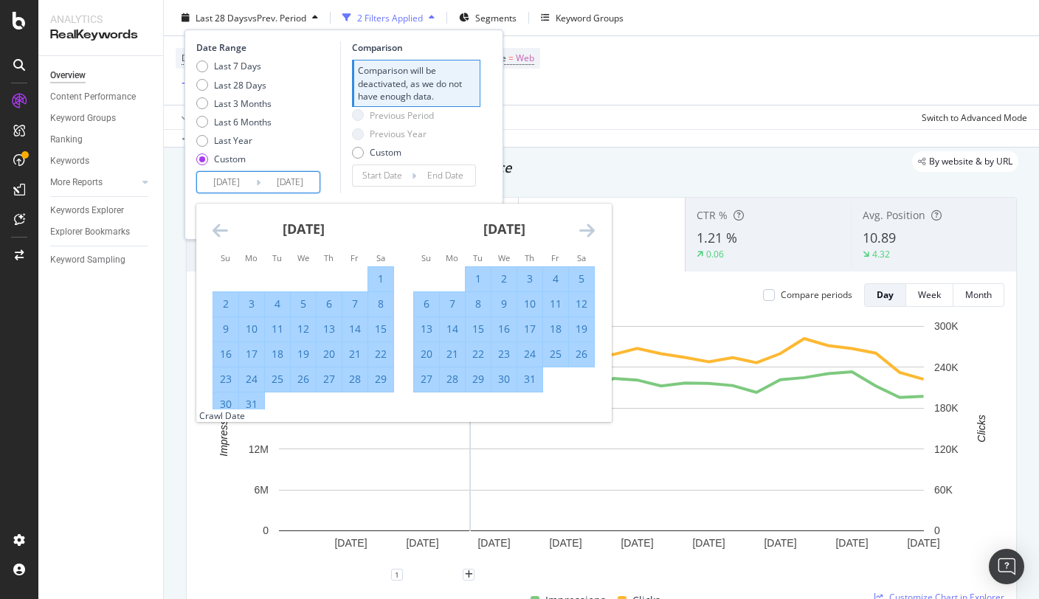
click at [586, 234] on icon "Move forward to switch to the next month." at bounding box center [586, 230] width 15 height 18
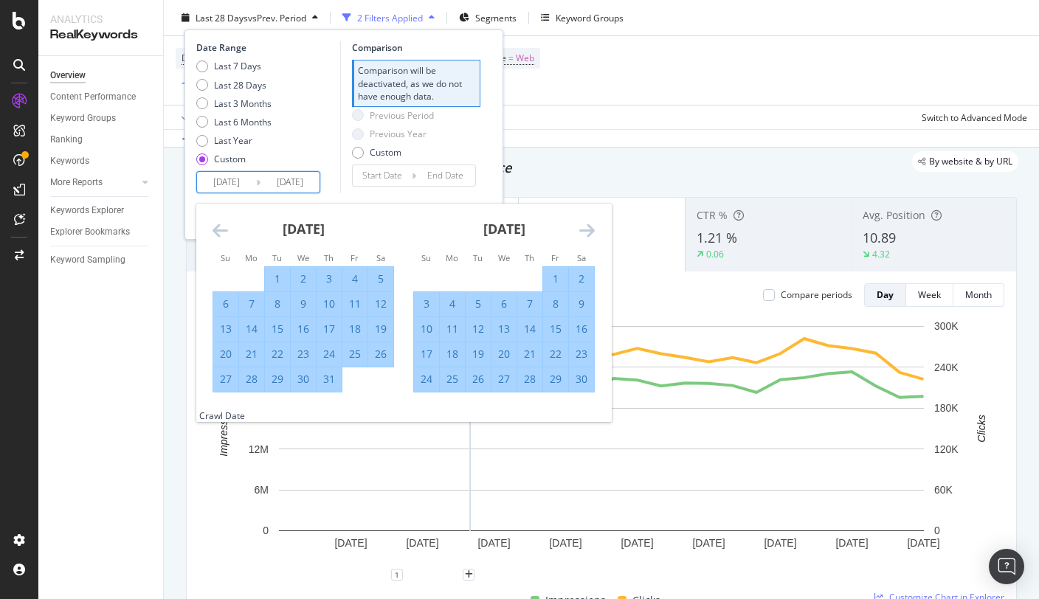
click at [586, 234] on icon "Move forward to switch to the next month." at bounding box center [586, 230] width 15 height 18
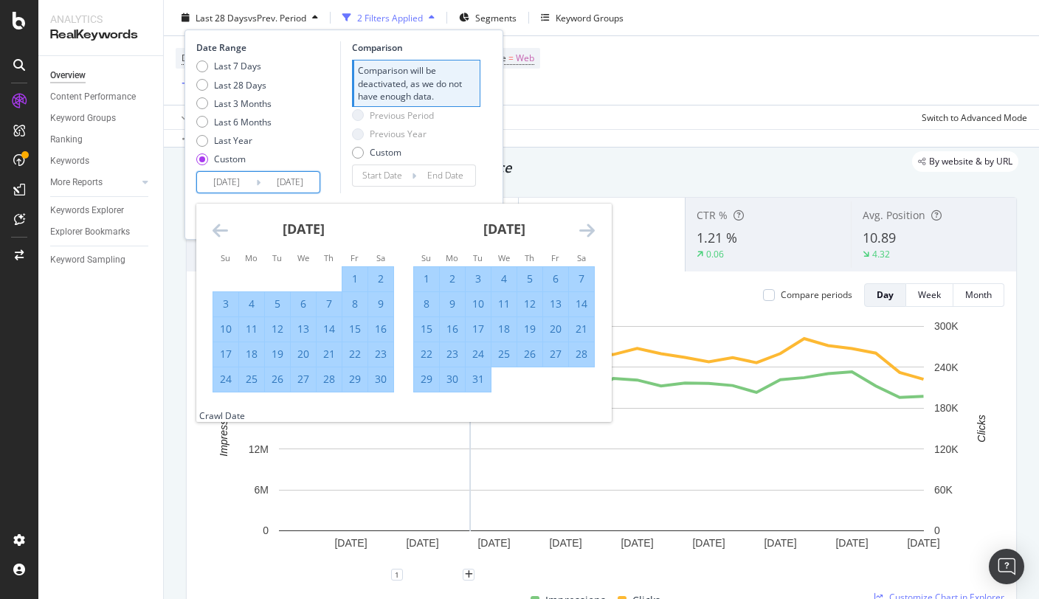
click at [586, 234] on icon "Move forward to switch to the next month." at bounding box center [586, 230] width 15 height 18
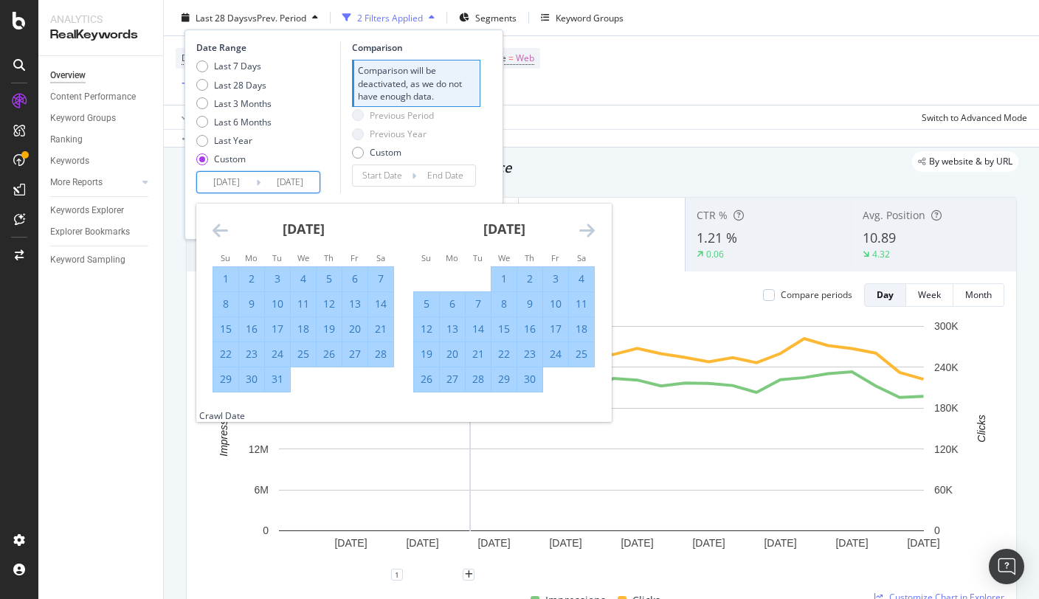
click at [586, 234] on icon "Move forward to switch to the next month." at bounding box center [586, 230] width 15 height 18
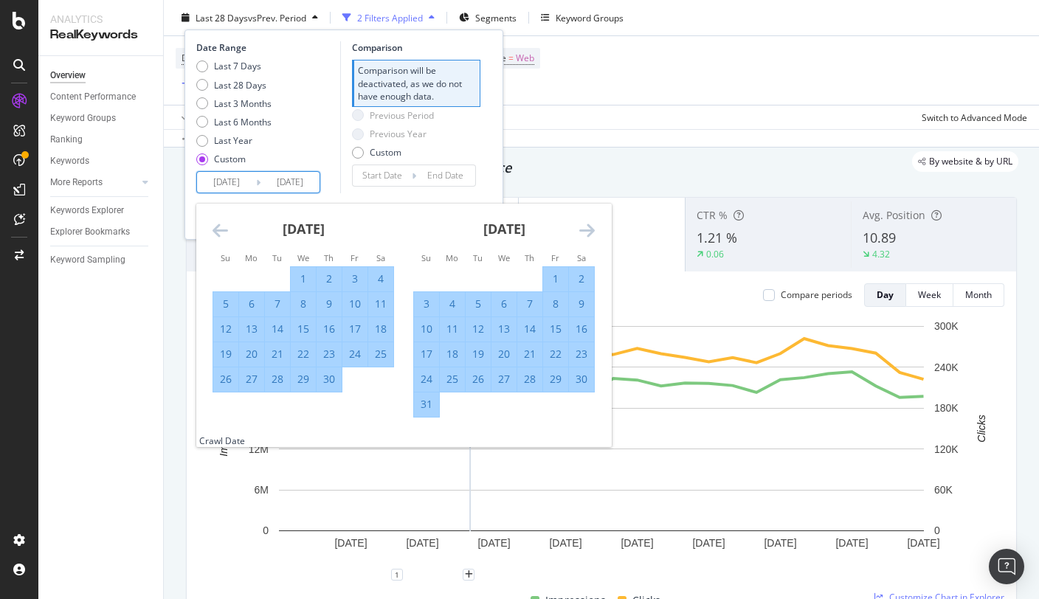
click at [586, 234] on icon "Move forward to switch to the next month." at bounding box center [586, 230] width 15 height 18
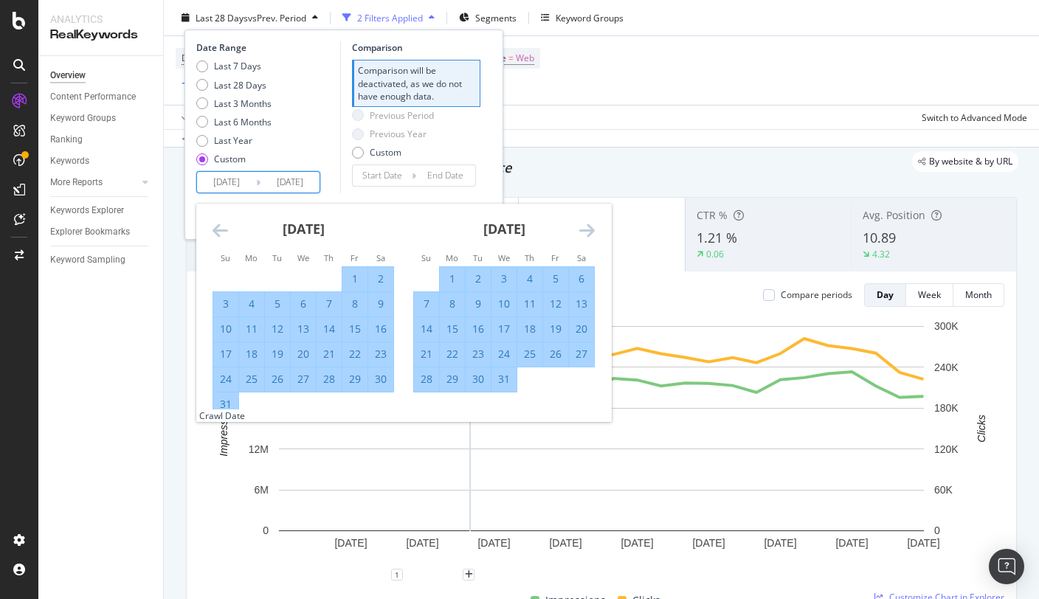
click at [586, 234] on icon "Move forward to switch to the next month." at bounding box center [586, 230] width 15 height 18
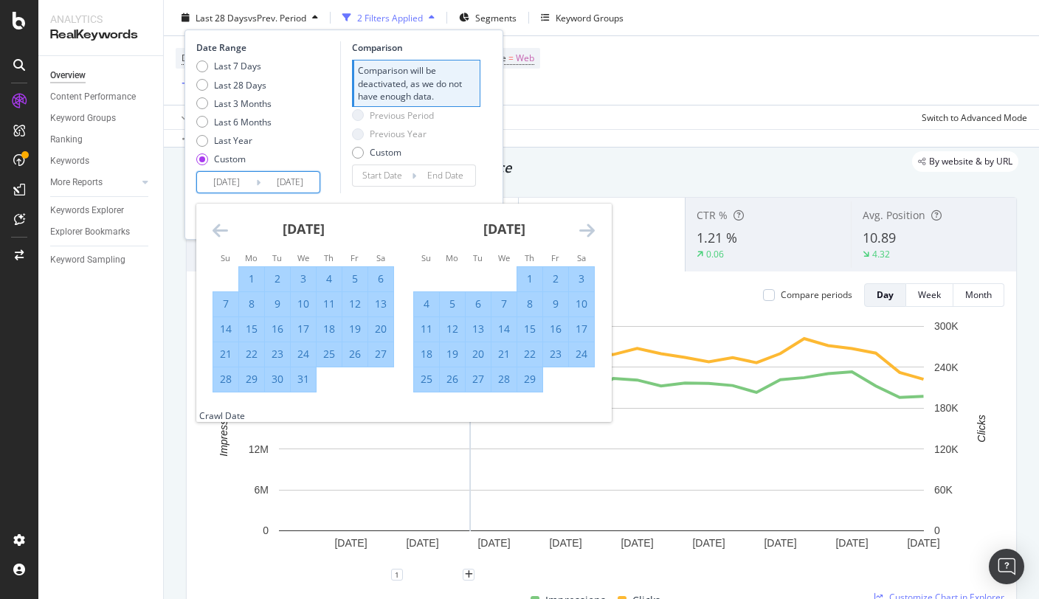
click at [586, 234] on icon "Move forward to switch to the next month." at bounding box center [586, 230] width 15 height 18
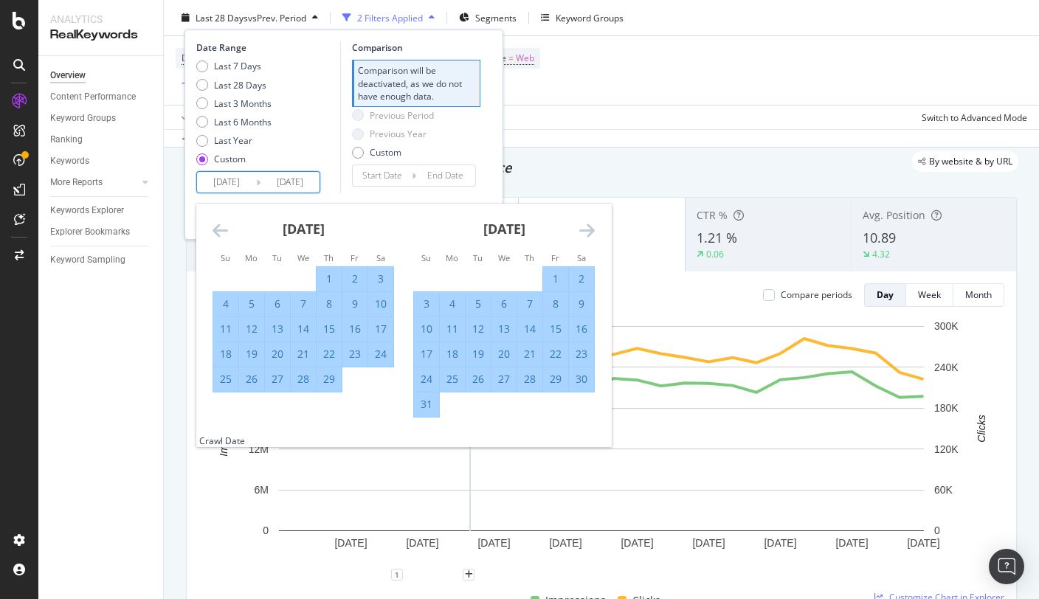
click at [586, 234] on icon "Move forward to switch to the next month." at bounding box center [586, 230] width 15 height 18
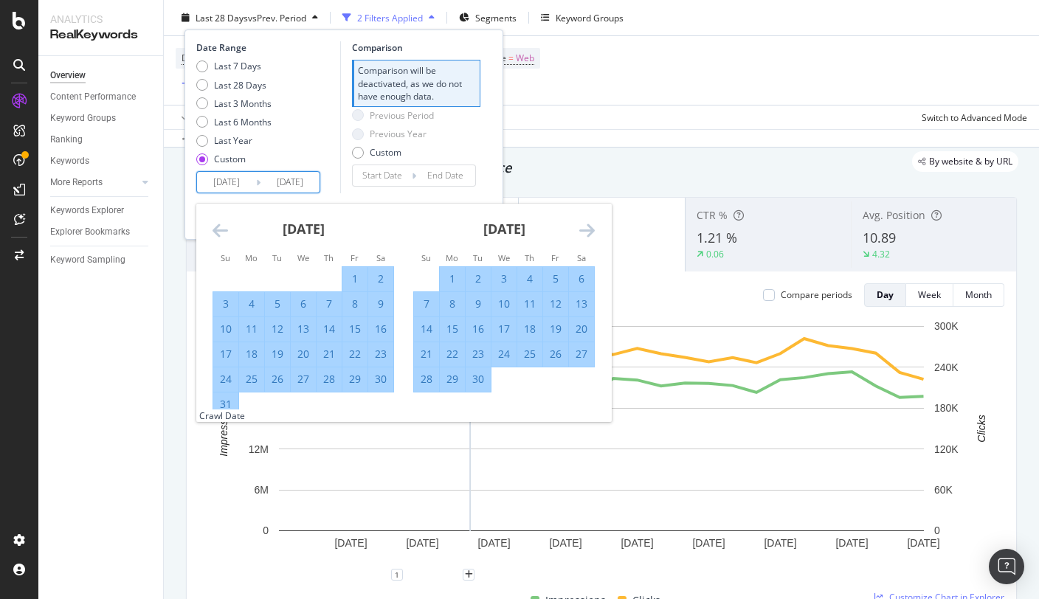
click at [586, 234] on icon "Move forward to switch to the next month." at bounding box center [586, 230] width 15 height 18
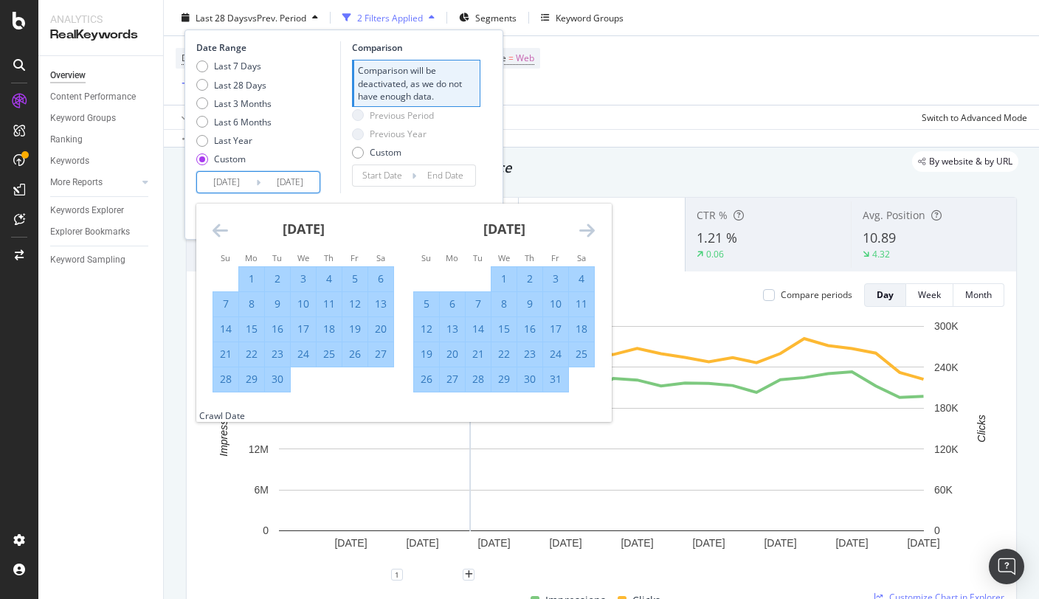
click at [586, 234] on icon "Move forward to switch to the next month." at bounding box center [586, 230] width 15 height 18
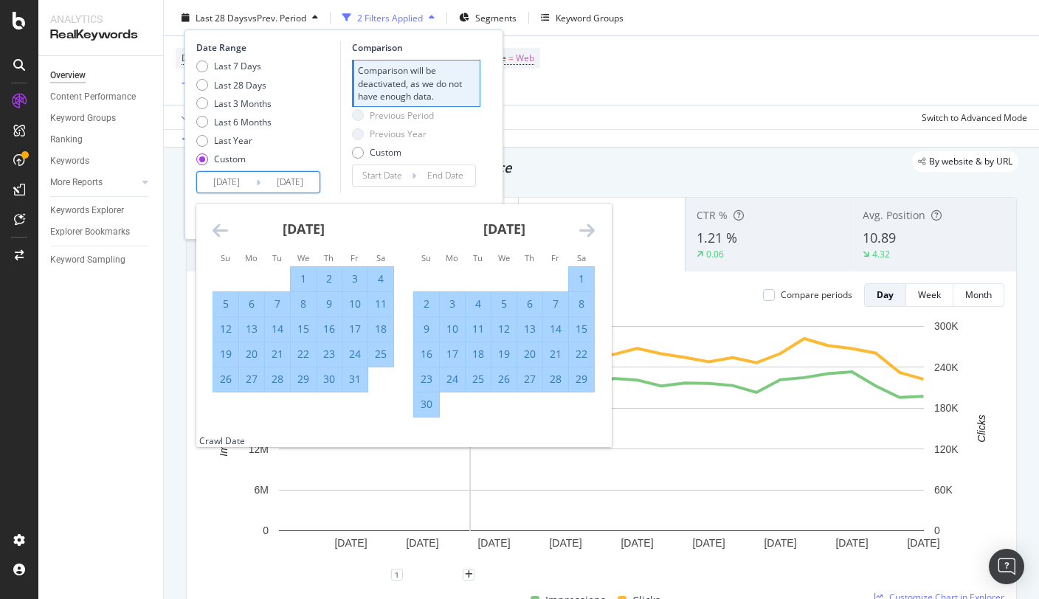
click at [586, 234] on icon "Move forward to switch to the next month." at bounding box center [586, 230] width 15 height 18
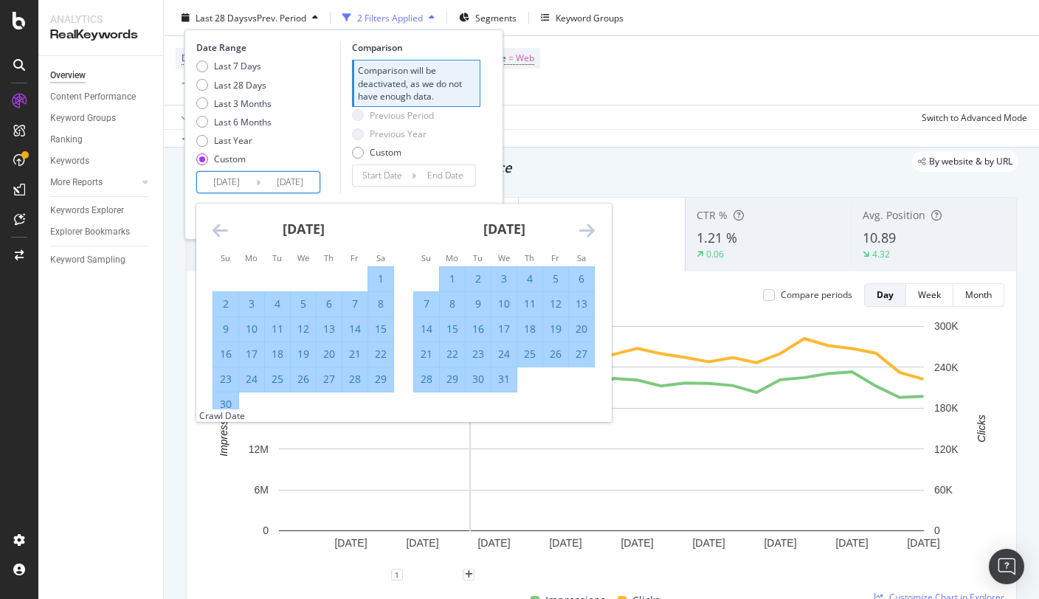
click at [586, 234] on icon "Move forward to switch to the next month." at bounding box center [586, 230] width 15 height 18
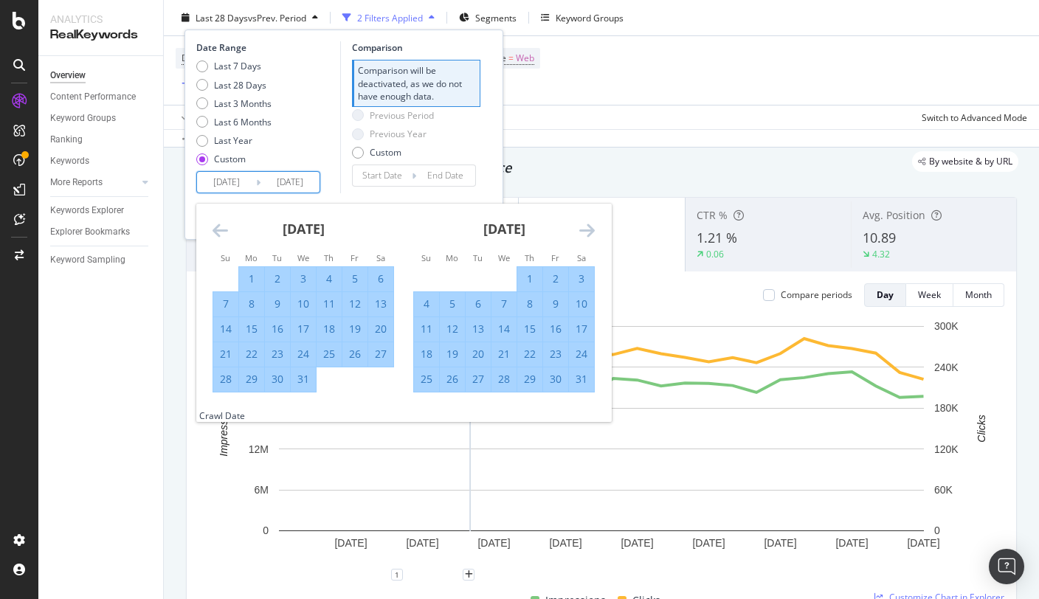
click at [586, 234] on icon "Move forward to switch to the next month." at bounding box center [586, 230] width 15 height 18
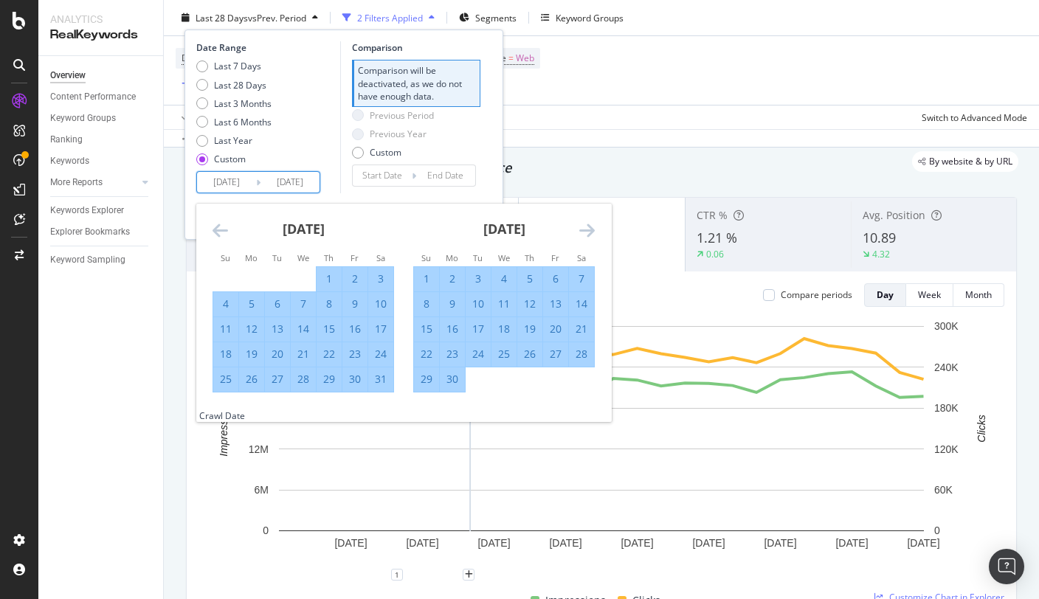
click at [586, 234] on icon "Move forward to switch to the next month." at bounding box center [586, 230] width 15 height 18
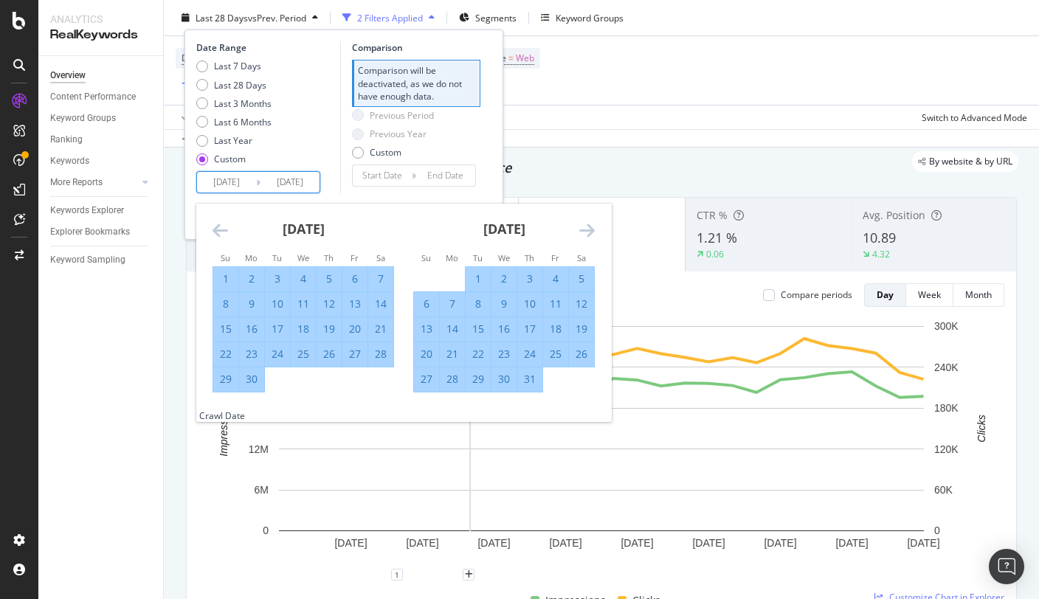
click at [586, 234] on icon "Move forward to switch to the next month." at bounding box center [586, 230] width 15 height 18
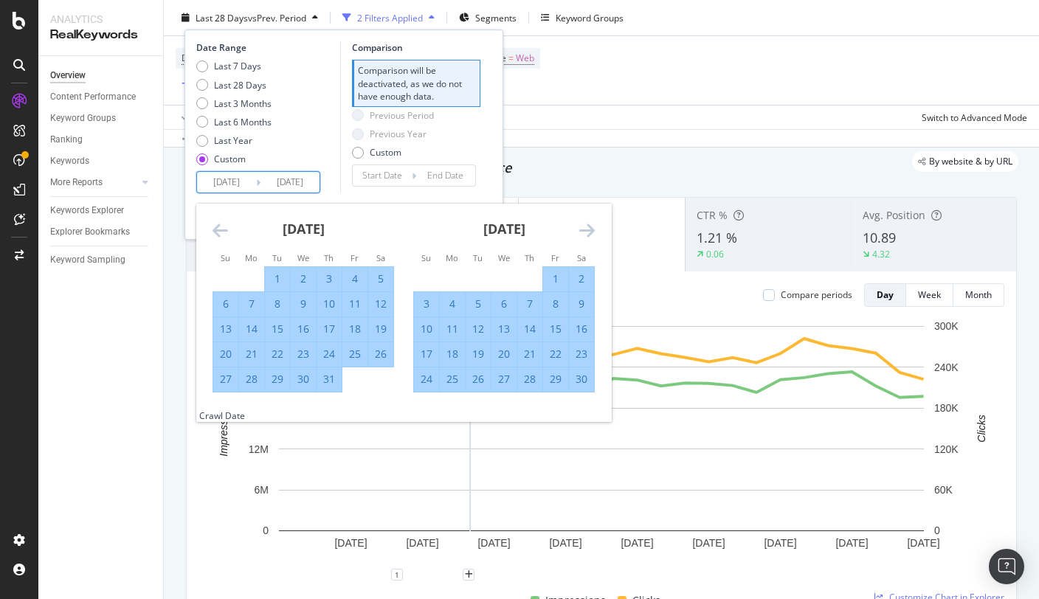
click at [586, 234] on icon "Move forward to switch to the next month." at bounding box center [586, 230] width 15 height 18
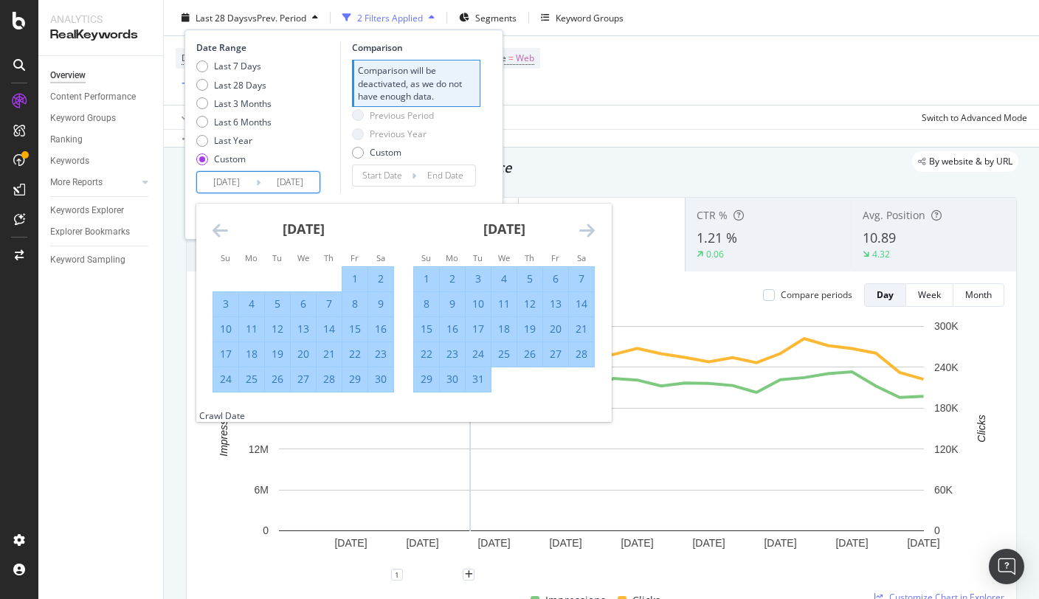
click at [586, 234] on icon "Move forward to switch to the next month." at bounding box center [586, 230] width 15 height 18
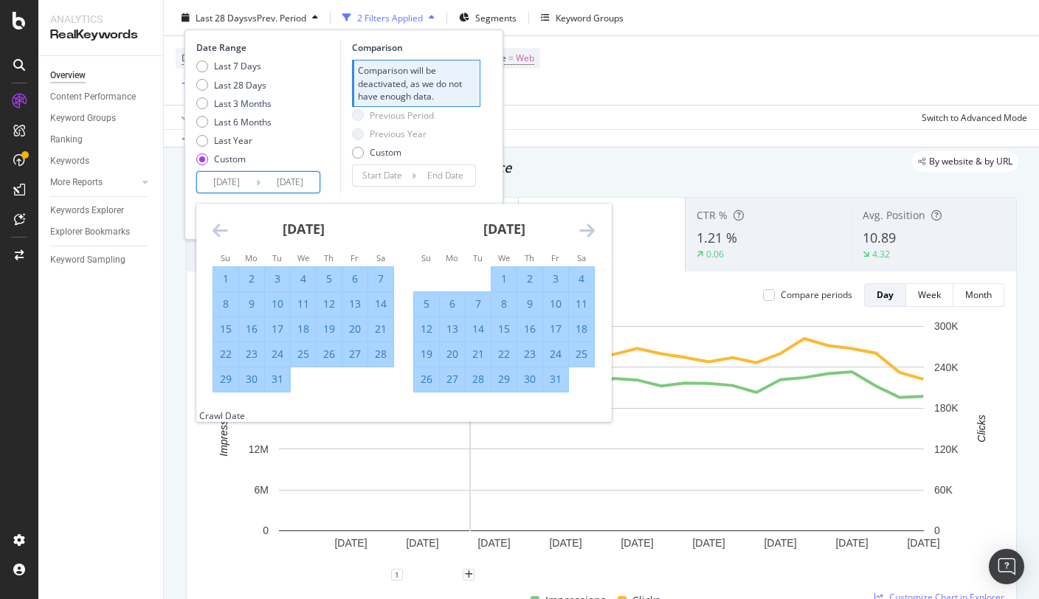
click at [586, 234] on icon "Move forward to switch to the next month." at bounding box center [586, 230] width 15 height 18
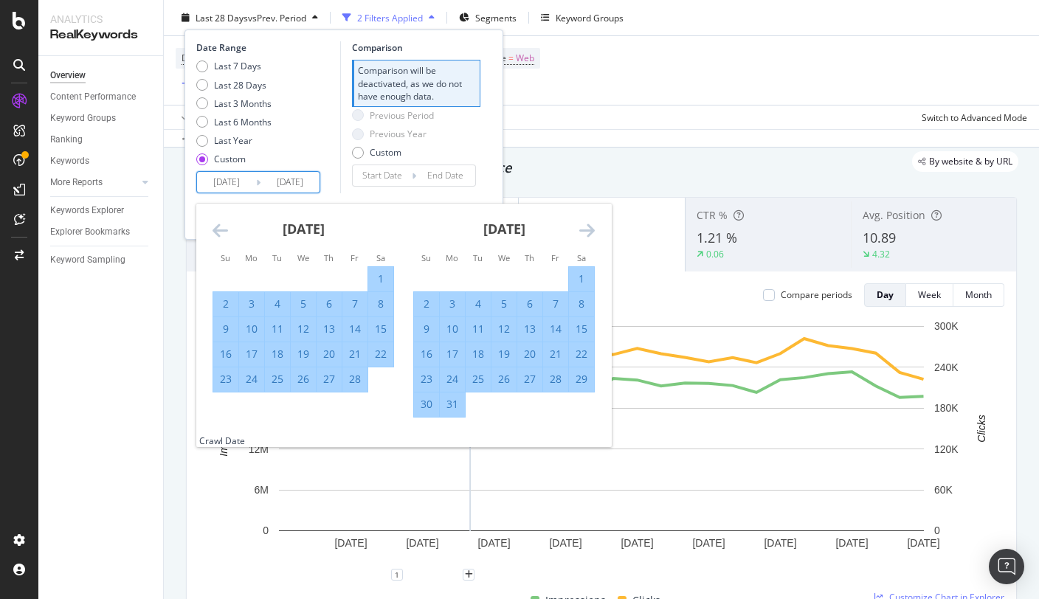
click at [586, 234] on icon "Move forward to switch to the next month." at bounding box center [586, 230] width 15 height 18
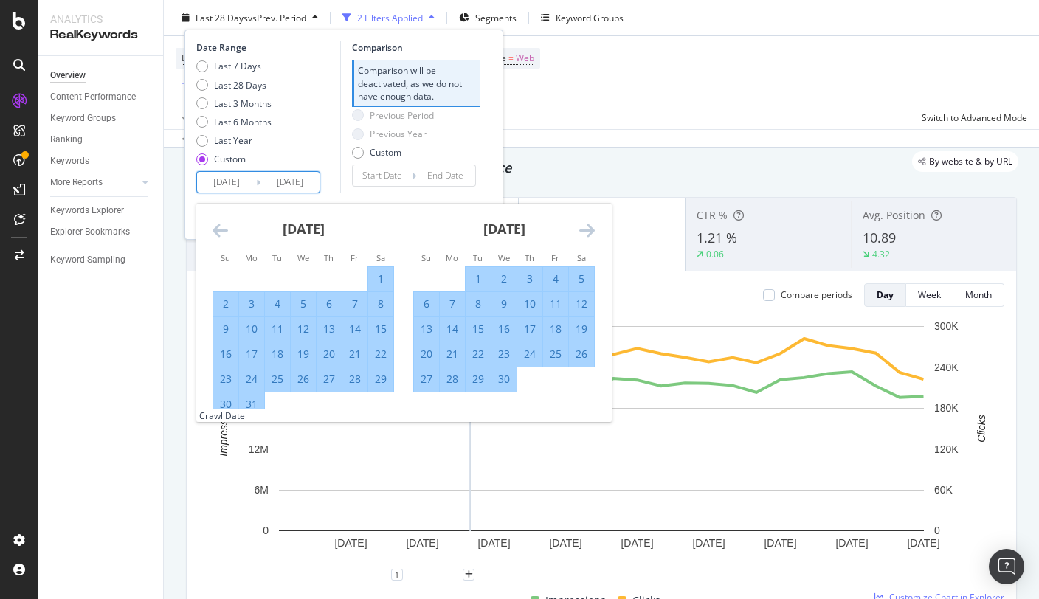
click at [586, 234] on icon "Move forward to switch to the next month." at bounding box center [586, 230] width 15 height 18
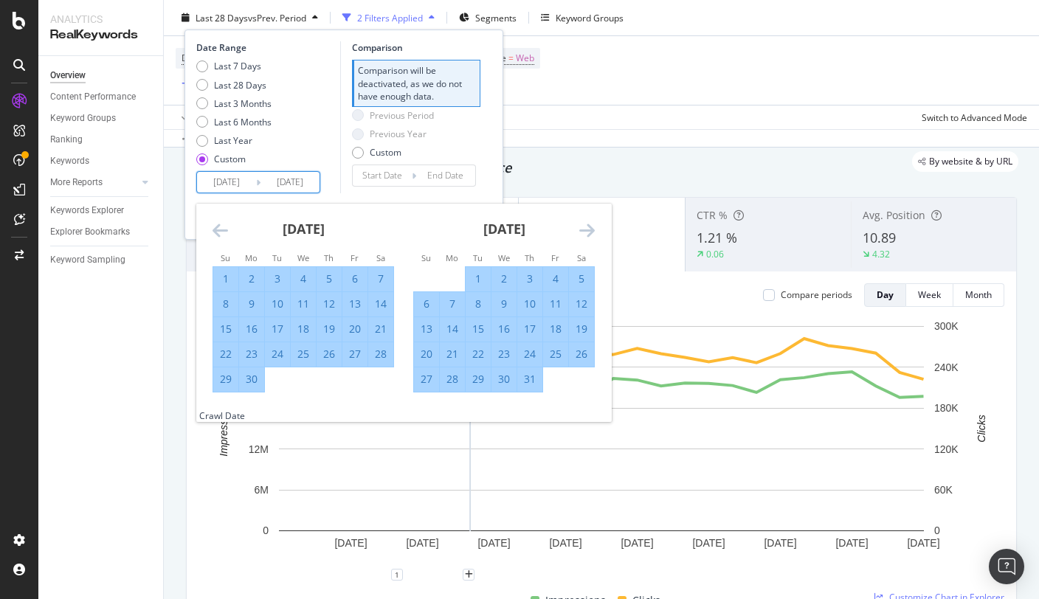
click at [586, 234] on icon "Move forward to switch to the next month." at bounding box center [586, 230] width 15 height 18
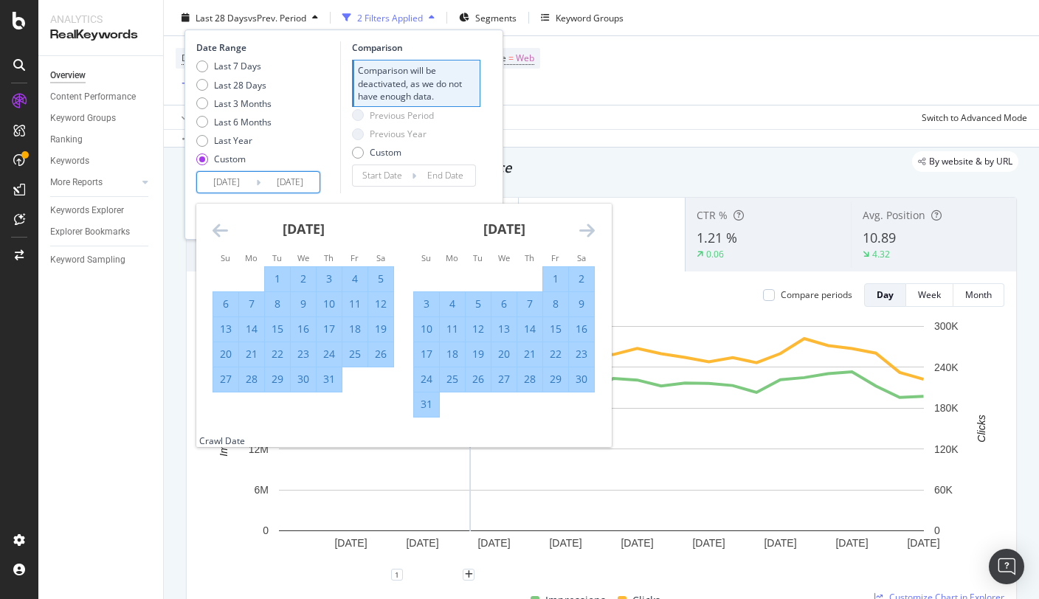
click at [586, 234] on icon "Move forward to switch to the next month." at bounding box center [586, 230] width 15 height 18
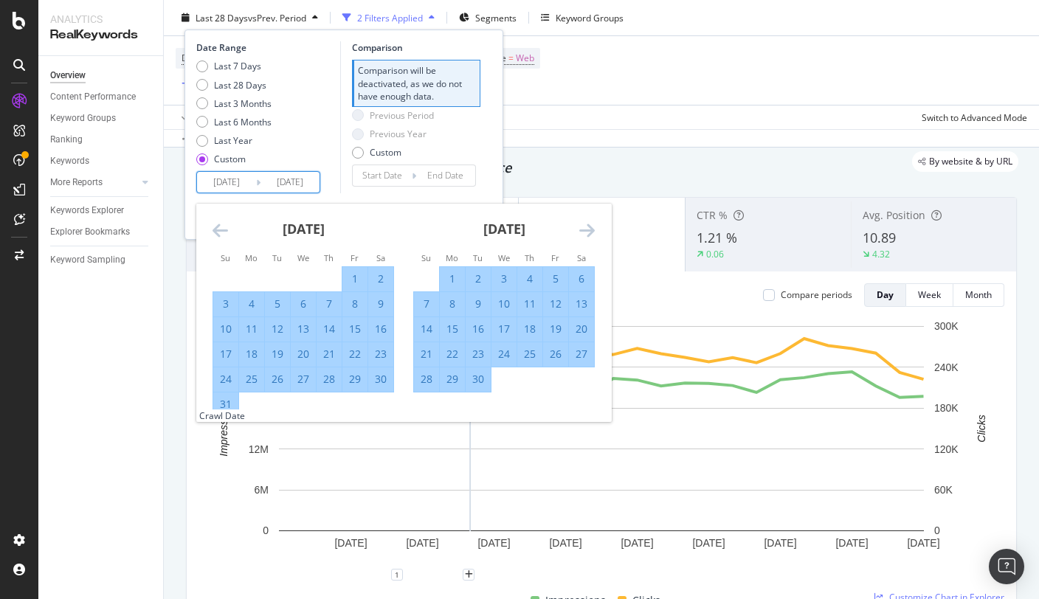
click at [586, 234] on icon "Move forward to switch to the next month." at bounding box center [586, 230] width 15 height 18
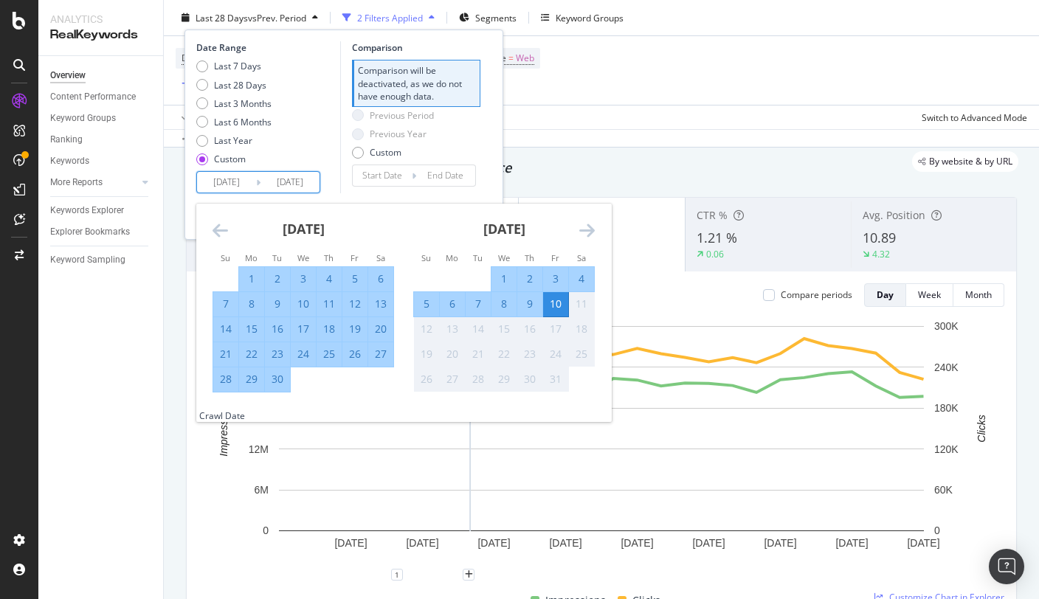
click at [586, 234] on icon "Move forward to switch to the next month." at bounding box center [586, 230] width 15 height 18
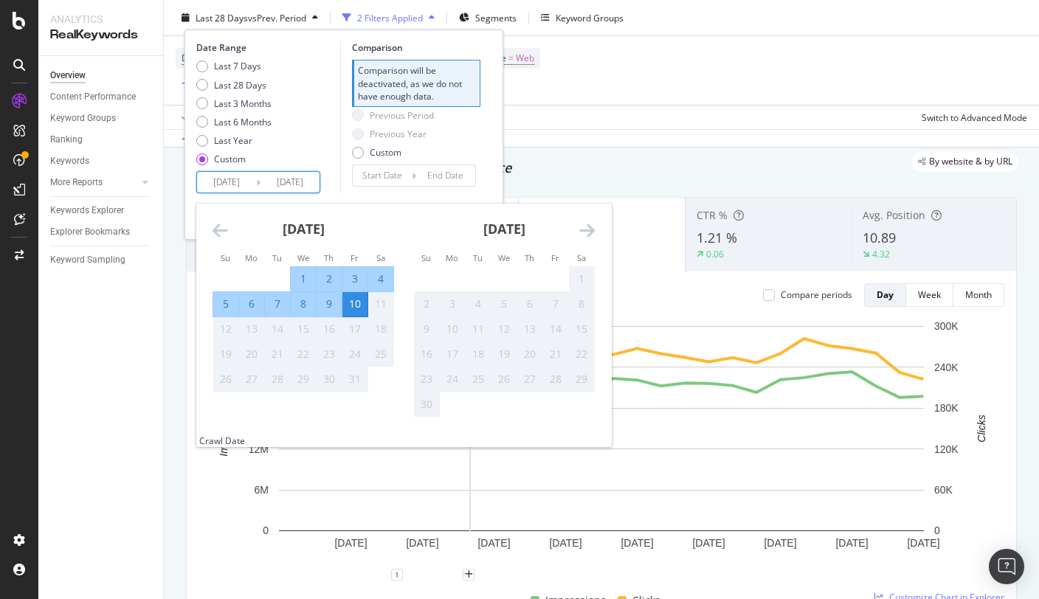
click at [586, 234] on icon "Move forward to switch to the next month." at bounding box center [586, 230] width 15 height 18
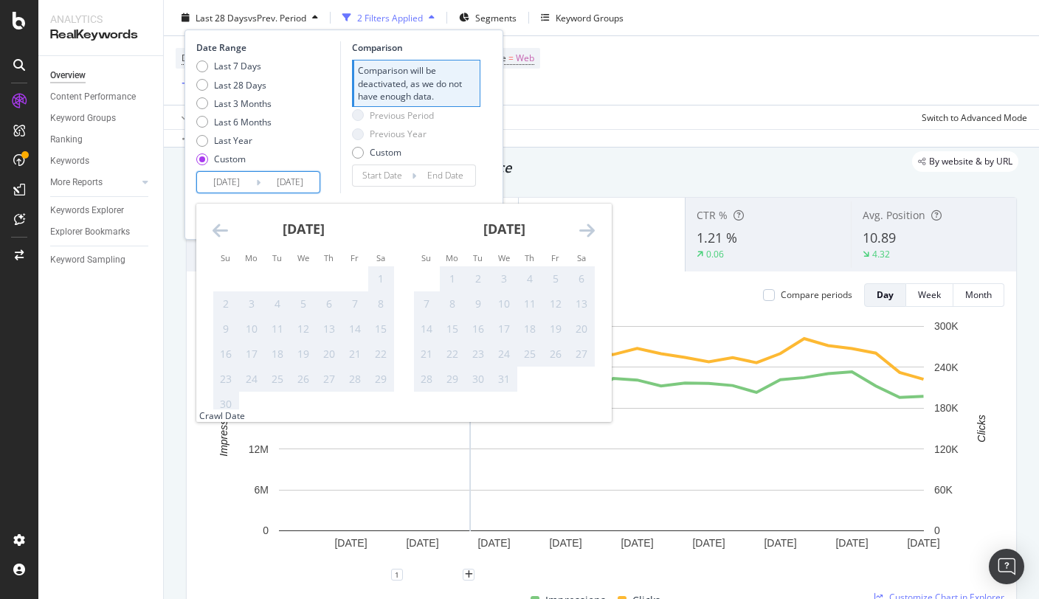
click at [218, 232] on icon "Move backward to switch to the previous month." at bounding box center [219, 230] width 15 height 18
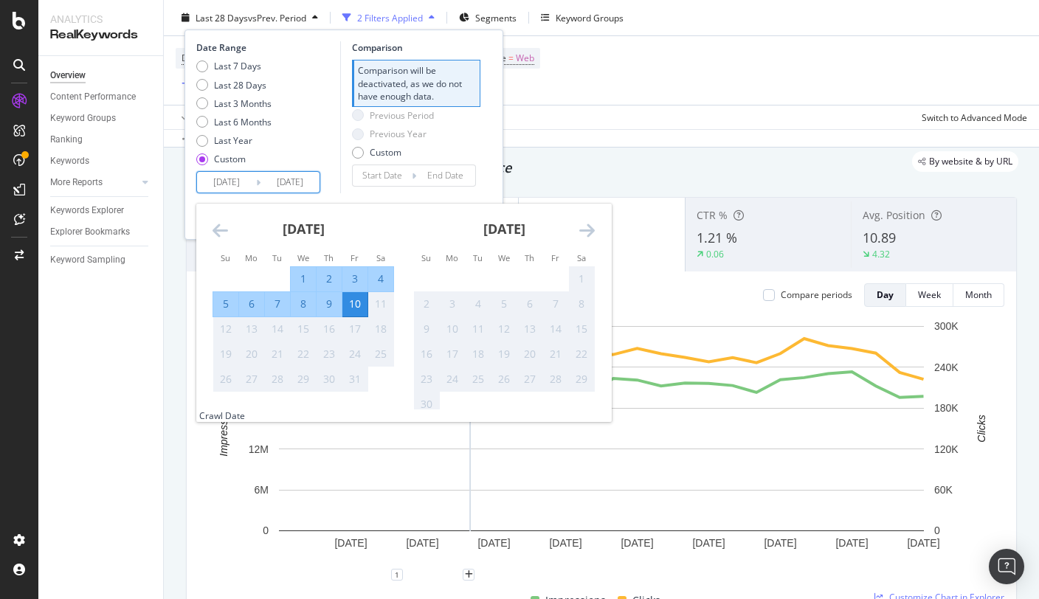
click at [349, 303] on div "10" at bounding box center [354, 304] width 25 height 15
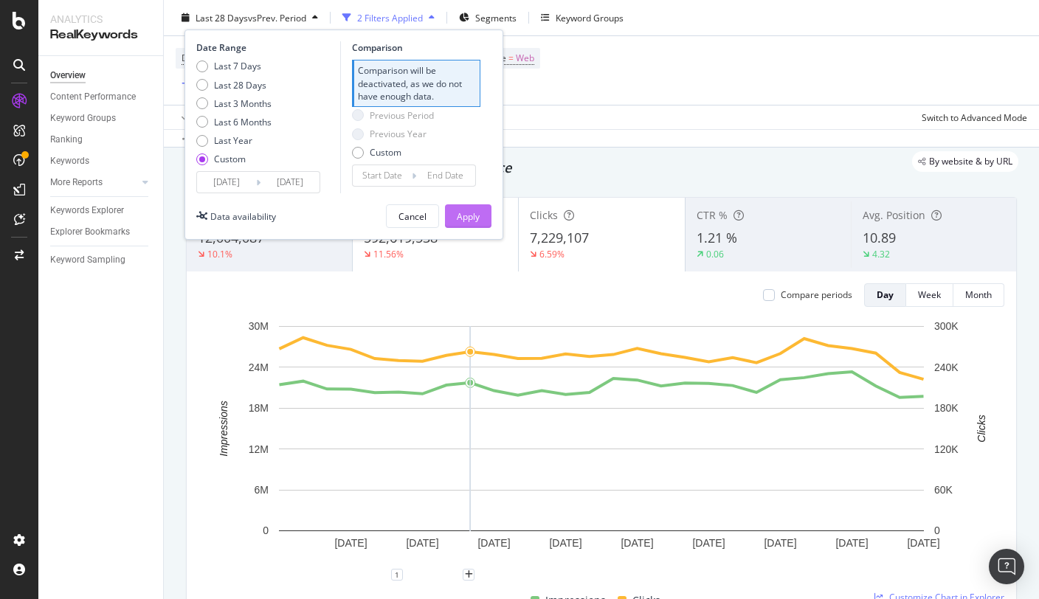
click at [457, 215] on div "Apply" at bounding box center [468, 216] width 23 height 13
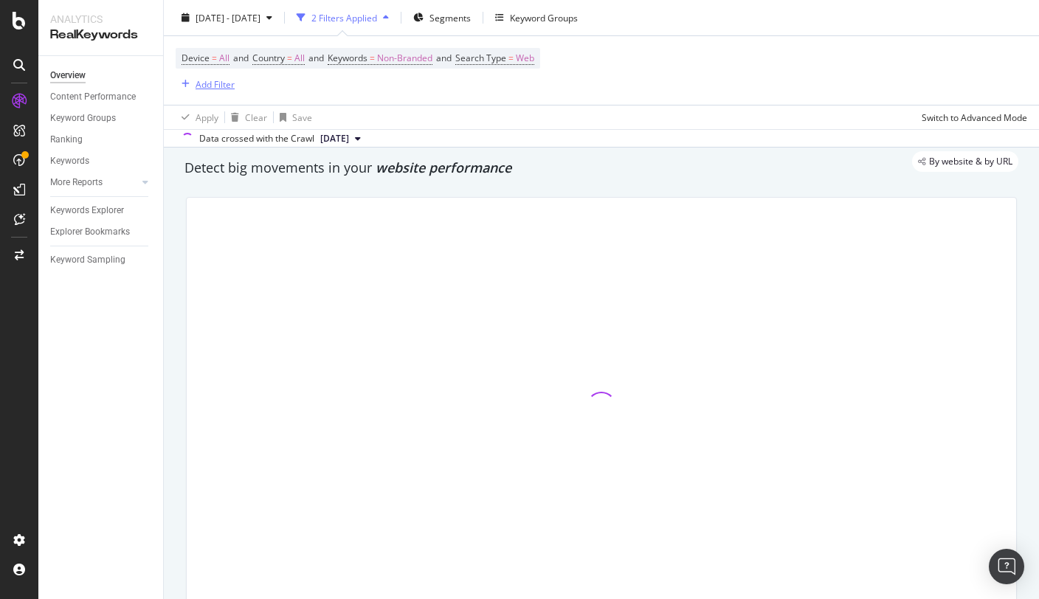
click at [210, 83] on div "Add Filter" at bounding box center [215, 83] width 39 height 13
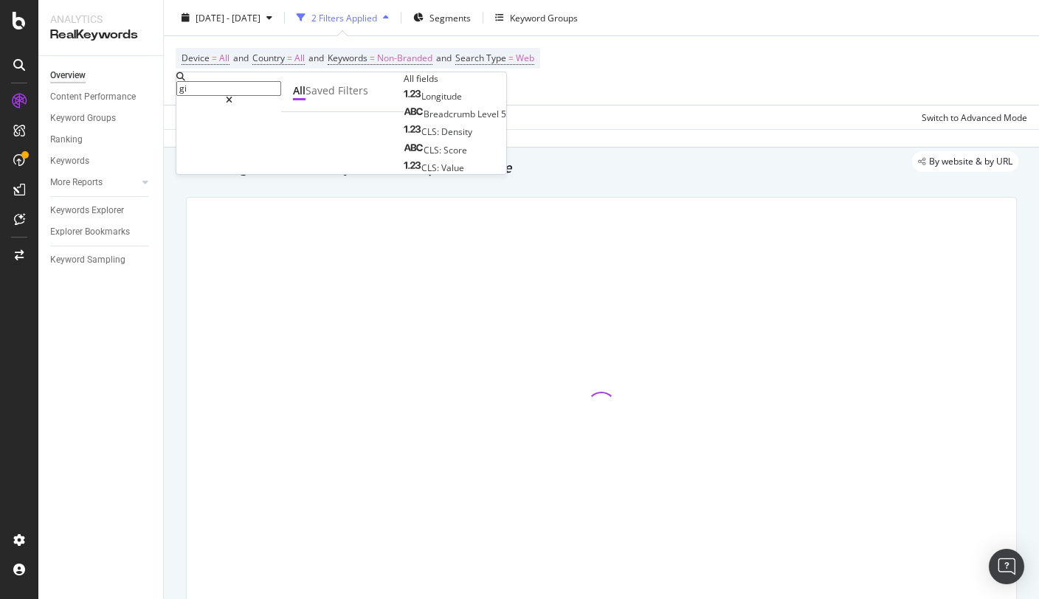
type input "g"
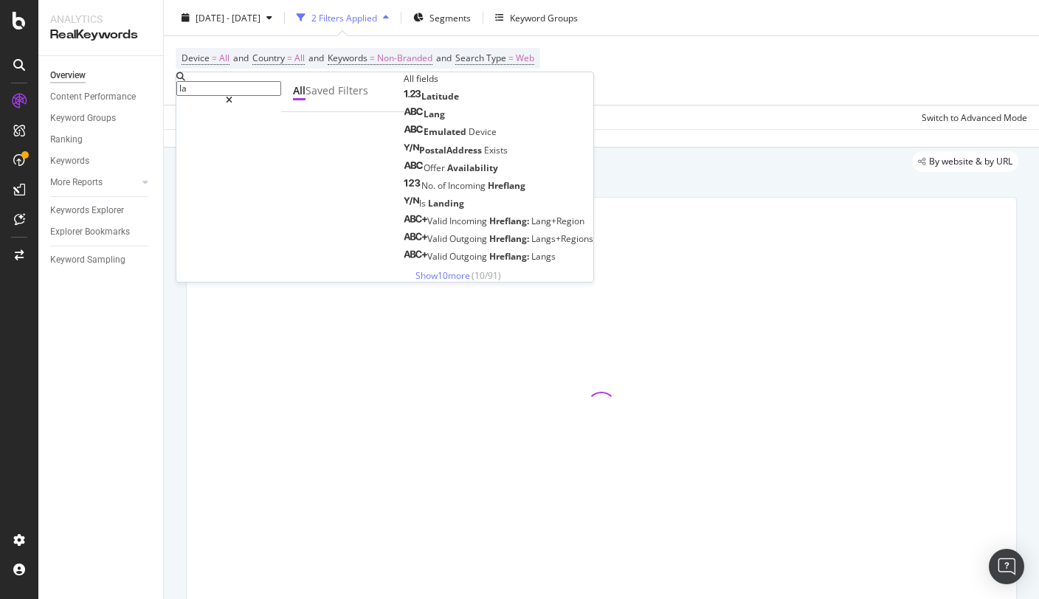
type input "l"
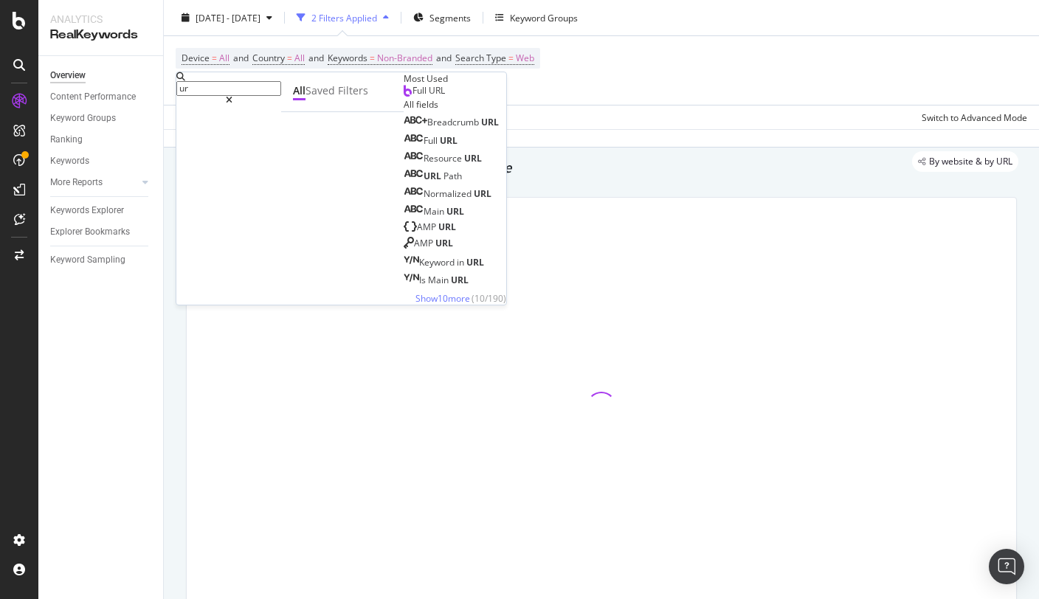
type input "u"
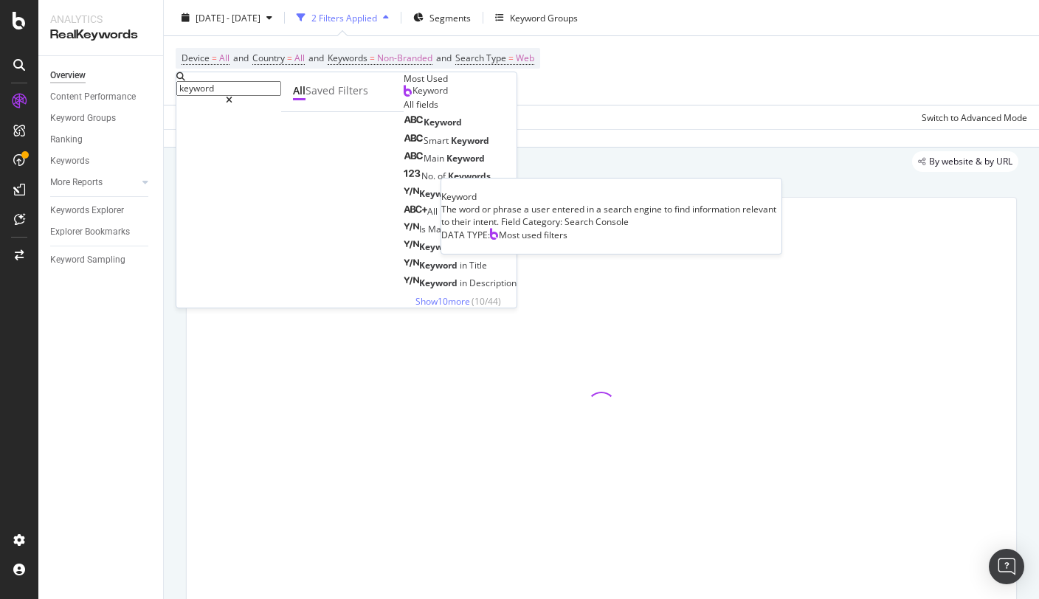
type input "keyword"
click at [412, 97] on span "Keyword" at bounding box center [429, 90] width 35 height 13
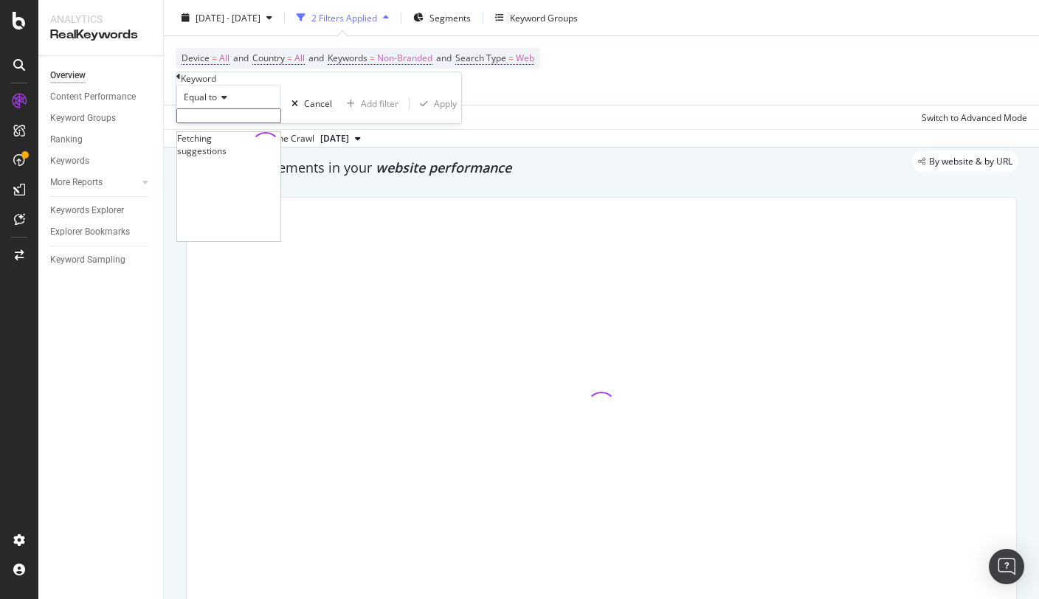
click at [263, 123] on input "text" at bounding box center [228, 115] width 105 height 15
type input "gift ideas"
click at [359, 132] on div "Equal to gift ideas gift ideas Cancel Add filter Apply" at bounding box center [318, 108] width 285 height 47
click at [434, 114] on div "Apply" at bounding box center [445, 108] width 23 height 13
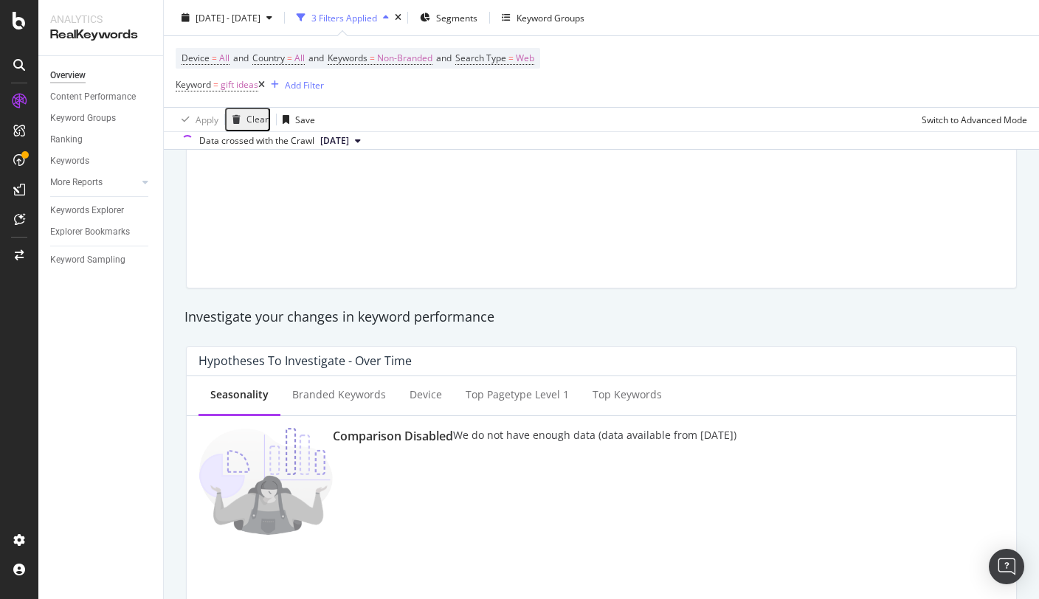
scroll to position [337, 0]
